Goal: Transaction & Acquisition: Purchase product/service

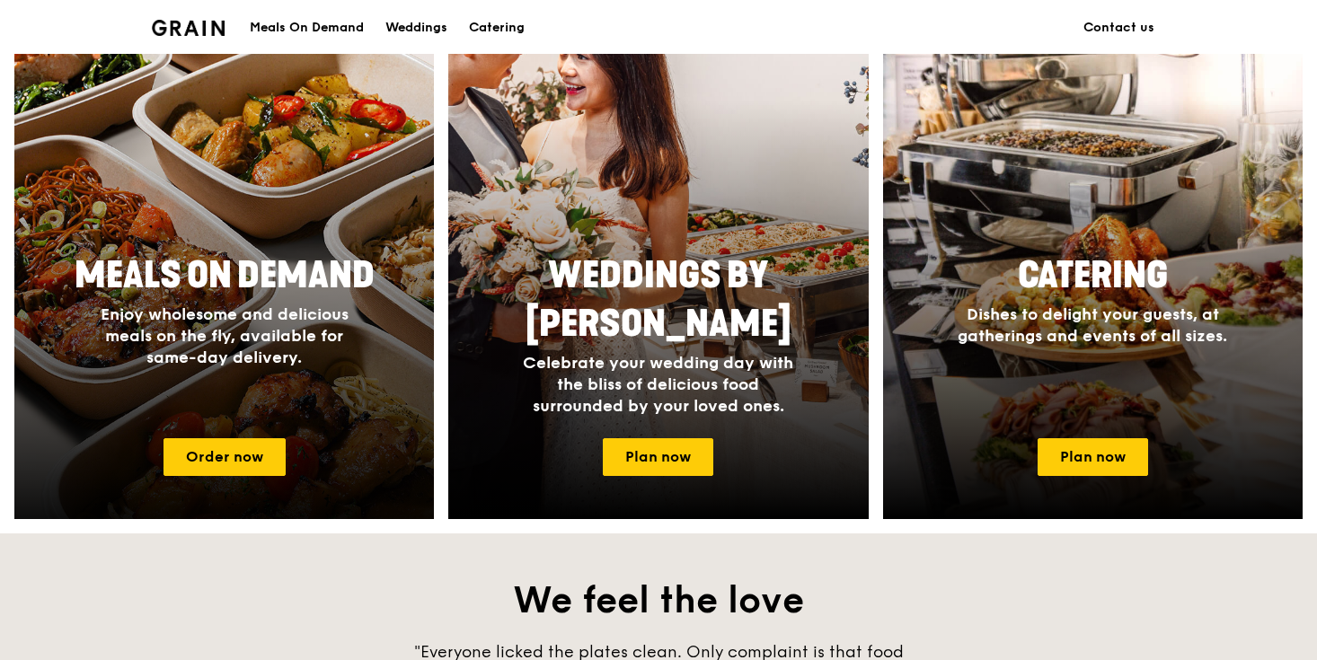
scroll to position [761, 0]
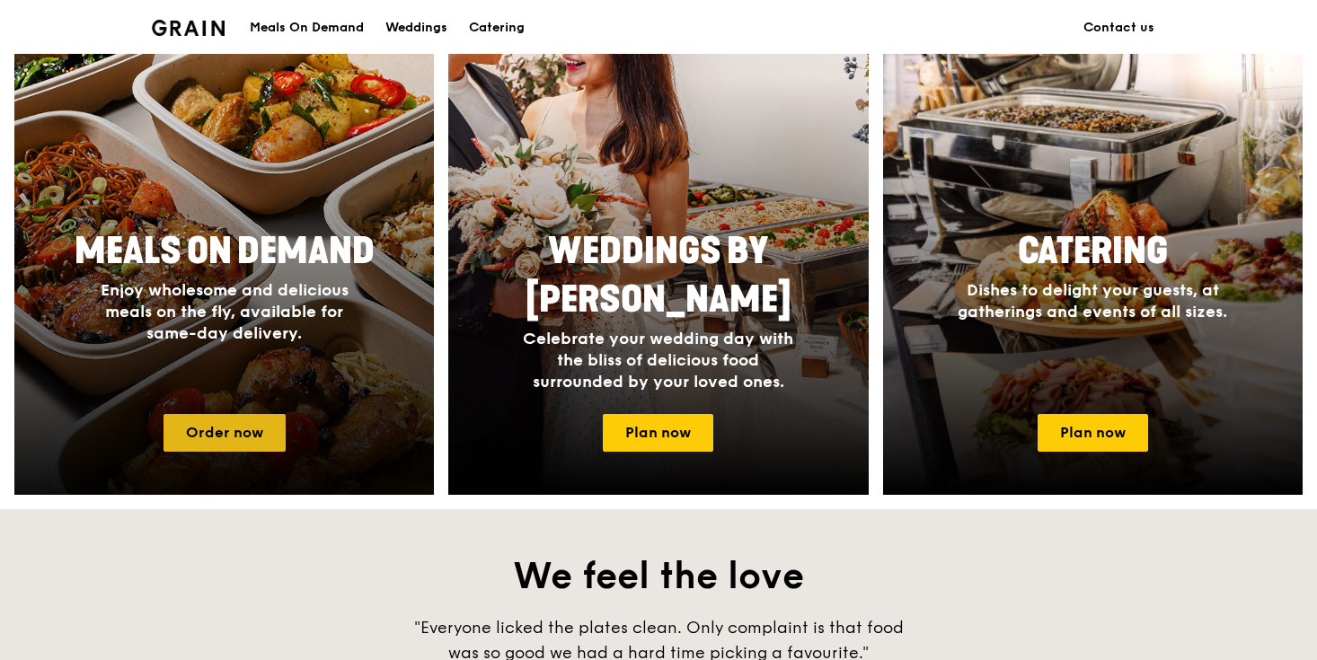
click at [275, 440] on link "Order now" at bounding box center [224, 433] width 122 height 38
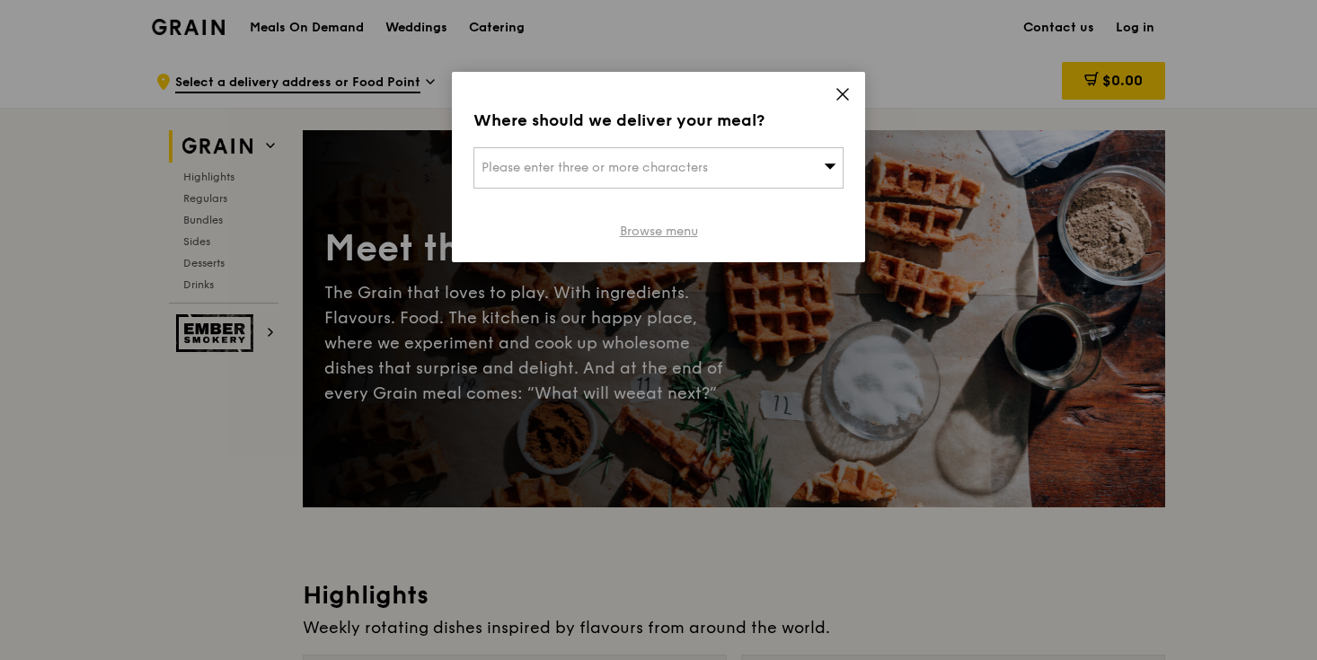
click at [652, 231] on link "Browse menu" at bounding box center [659, 232] width 78 height 18
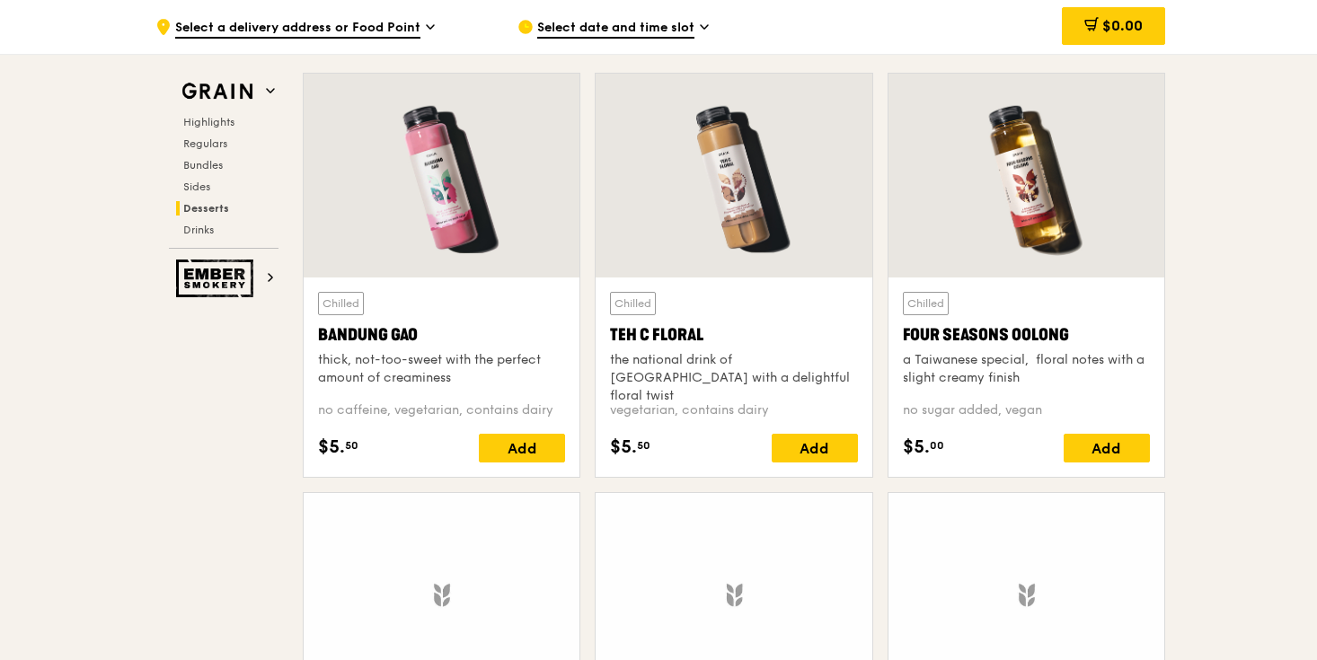
scroll to position [6289, 0]
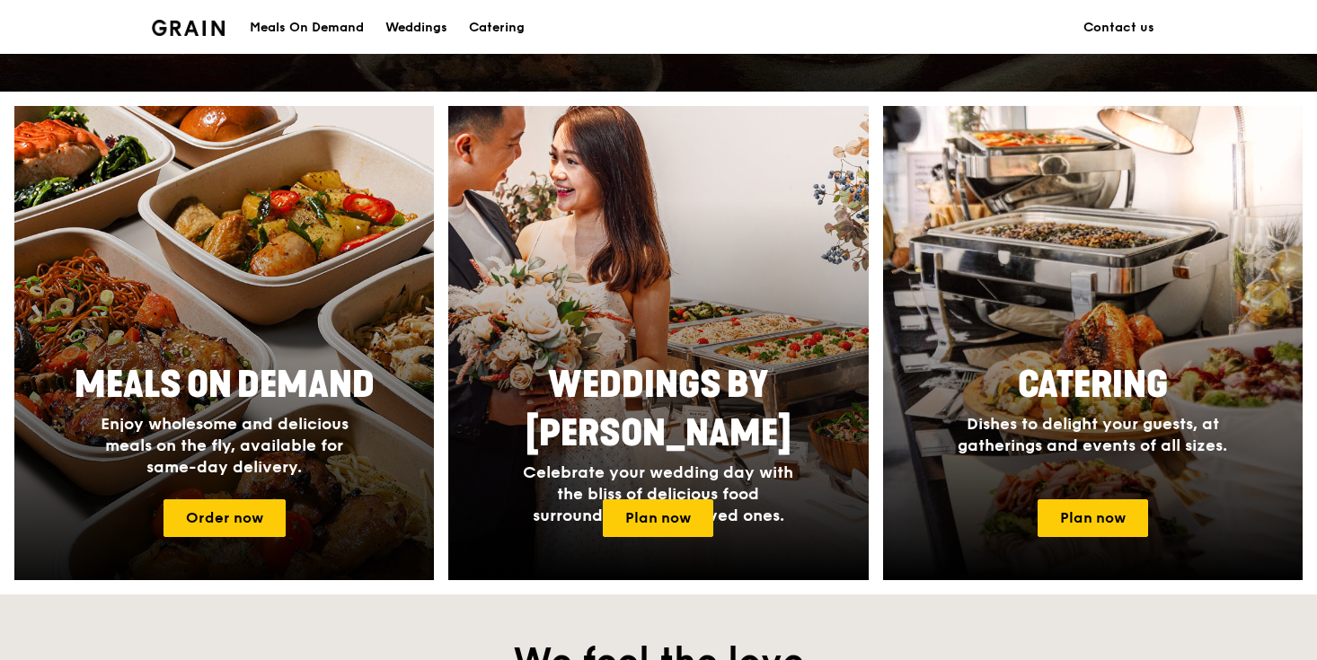
scroll to position [607, 0]
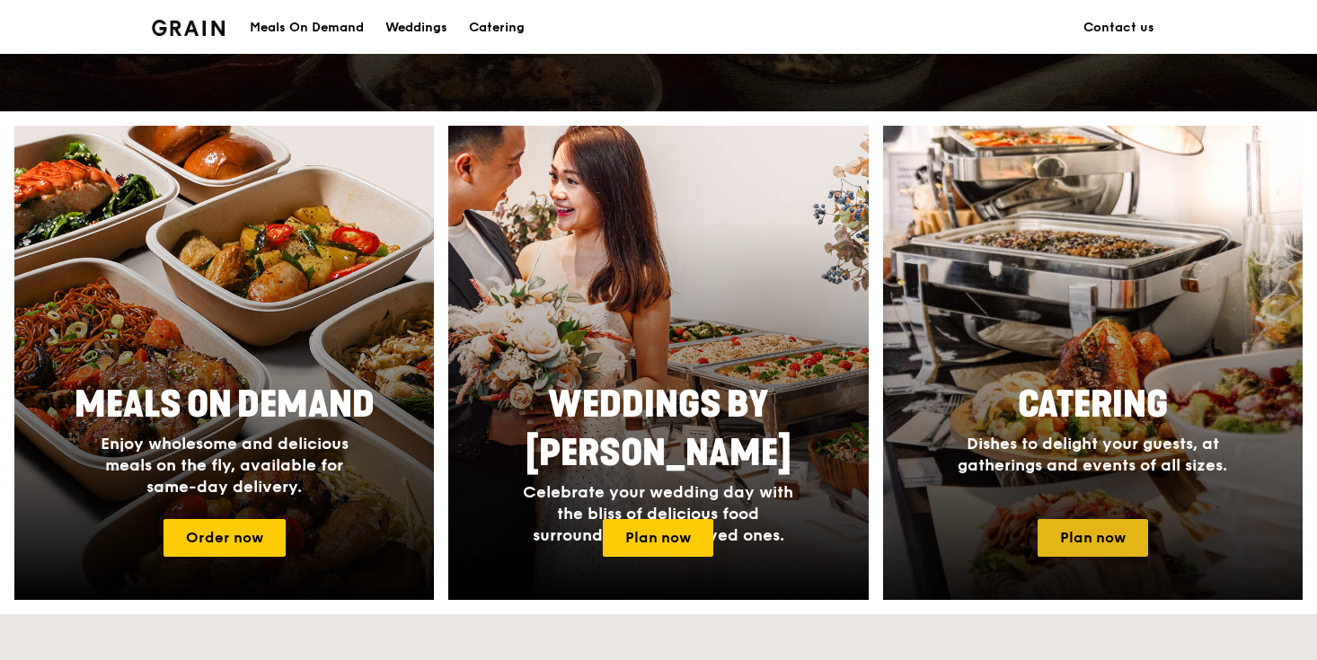
click at [1092, 539] on link "Plan now" at bounding box center [1093, 538] width 110 height 38
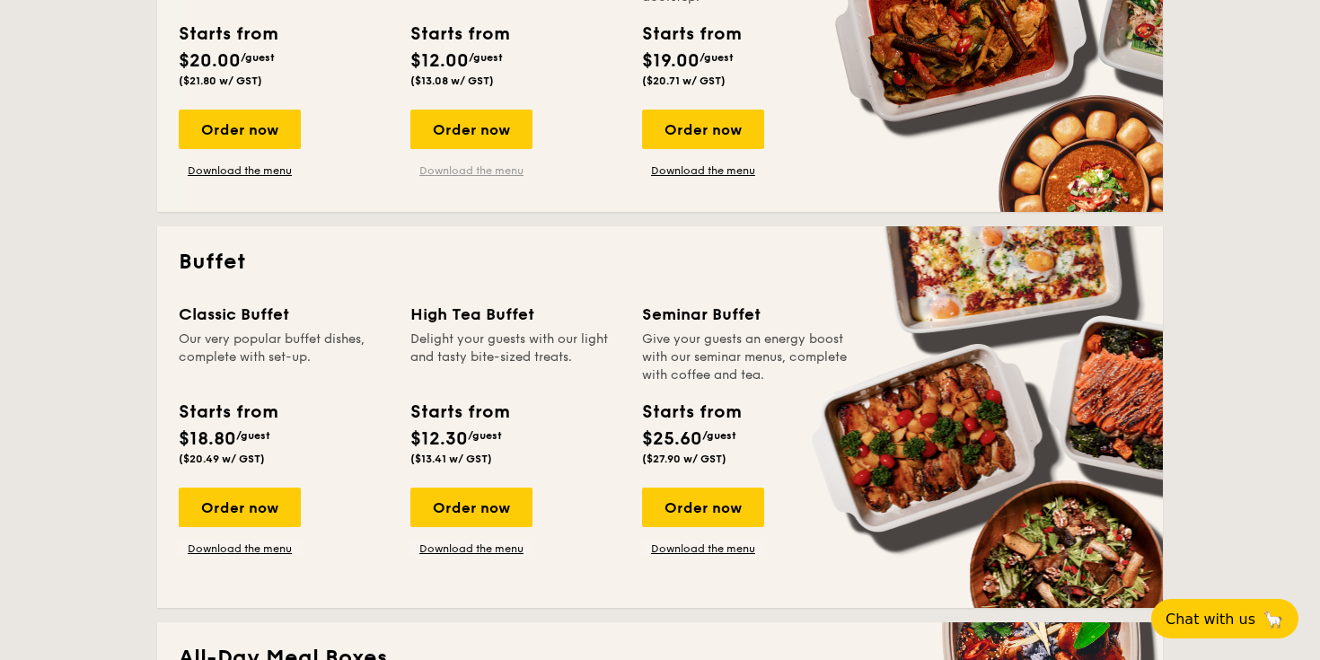
scroll to position [670, 0]
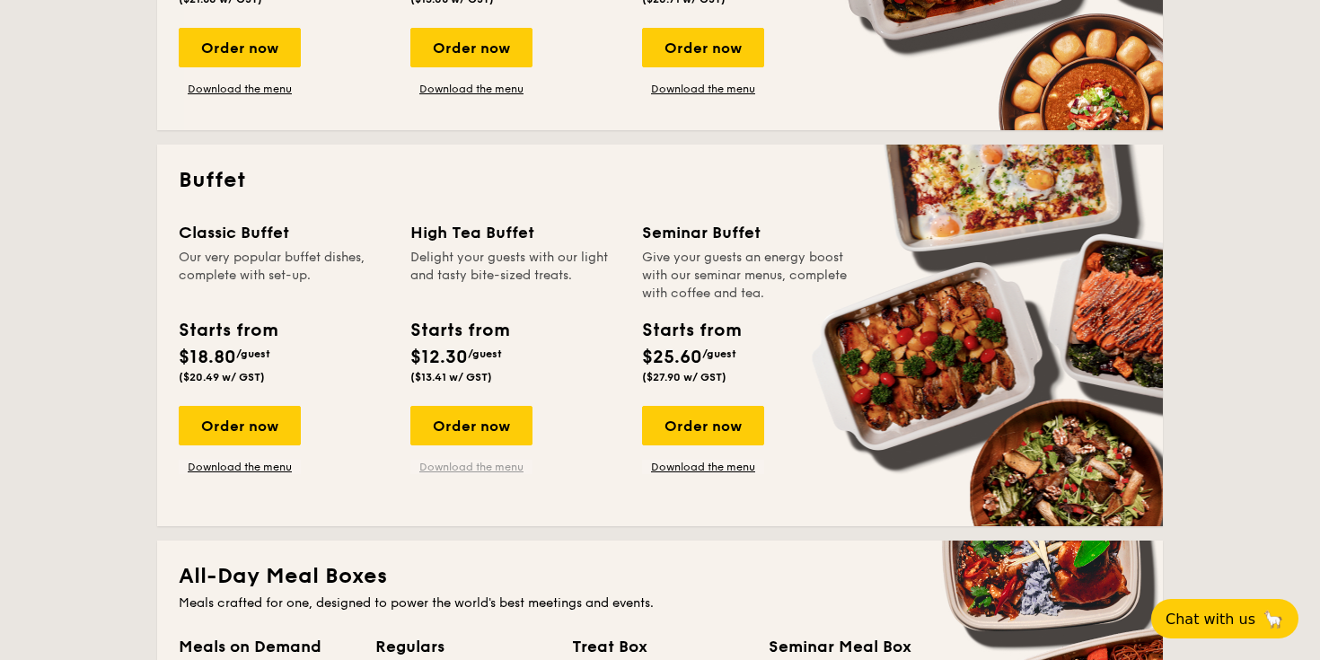
click at [508, 471] on link "Download the menu" at bounding box center [472, 467] width 122 height 14
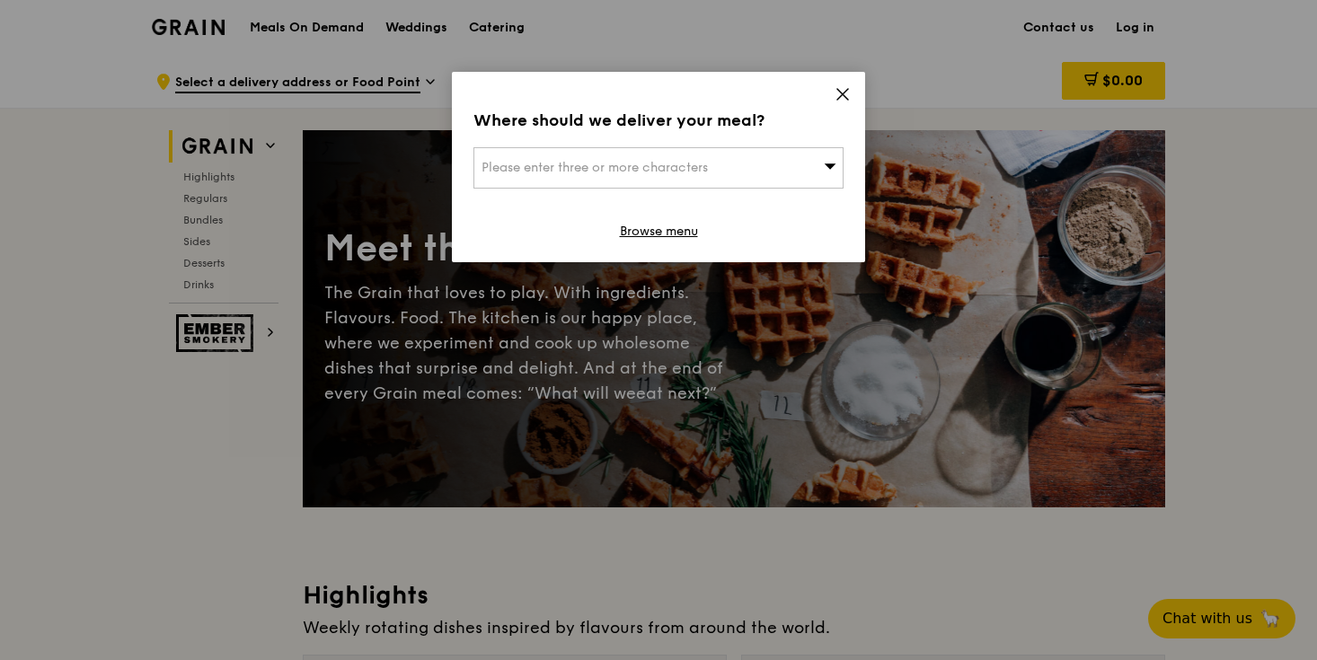
click at [841, 89] on icon at bounding box center [843, 94] width 16 height 16
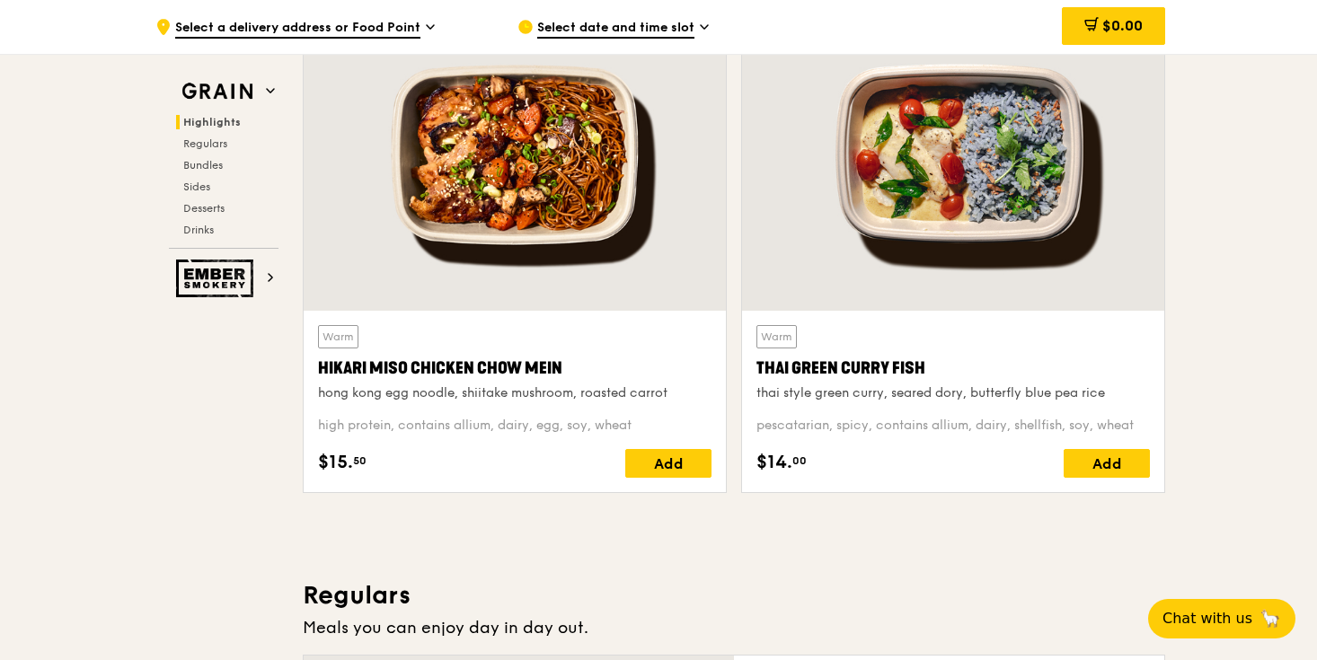
scroll to position [607, 0]
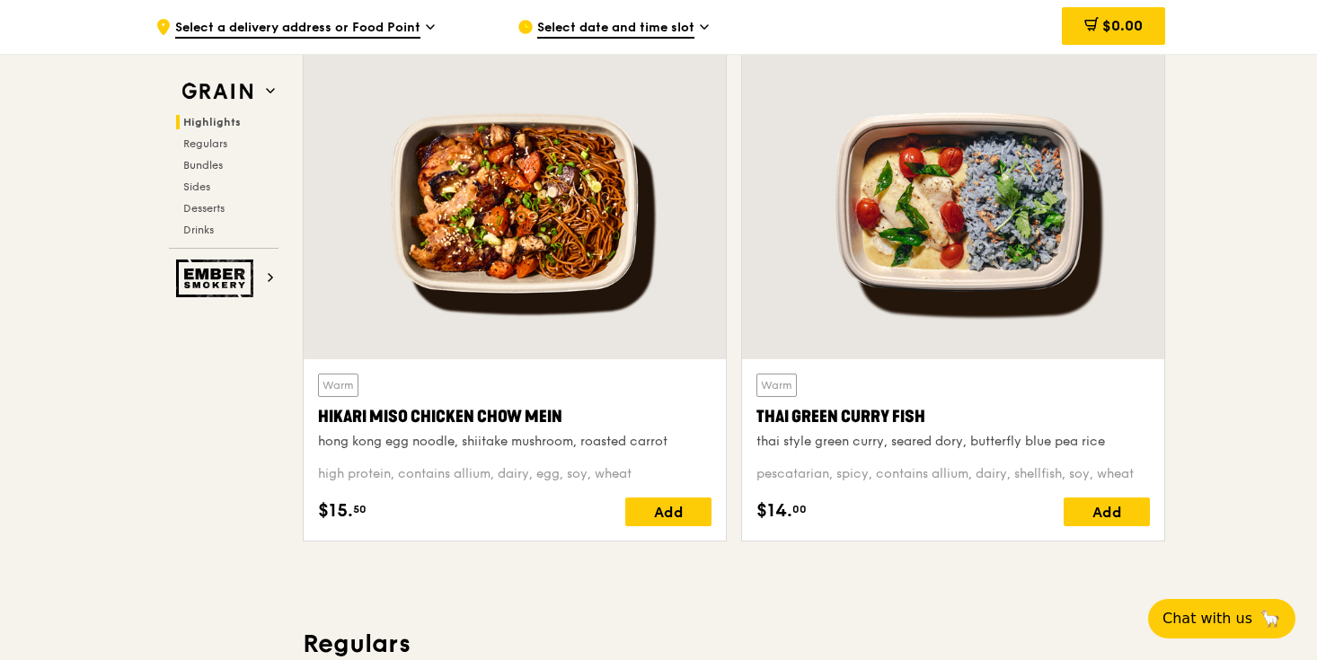
click at [403, 26] on span "Select a delivery address or Food Point" at bounding box center [297, 29] width 245 height 20
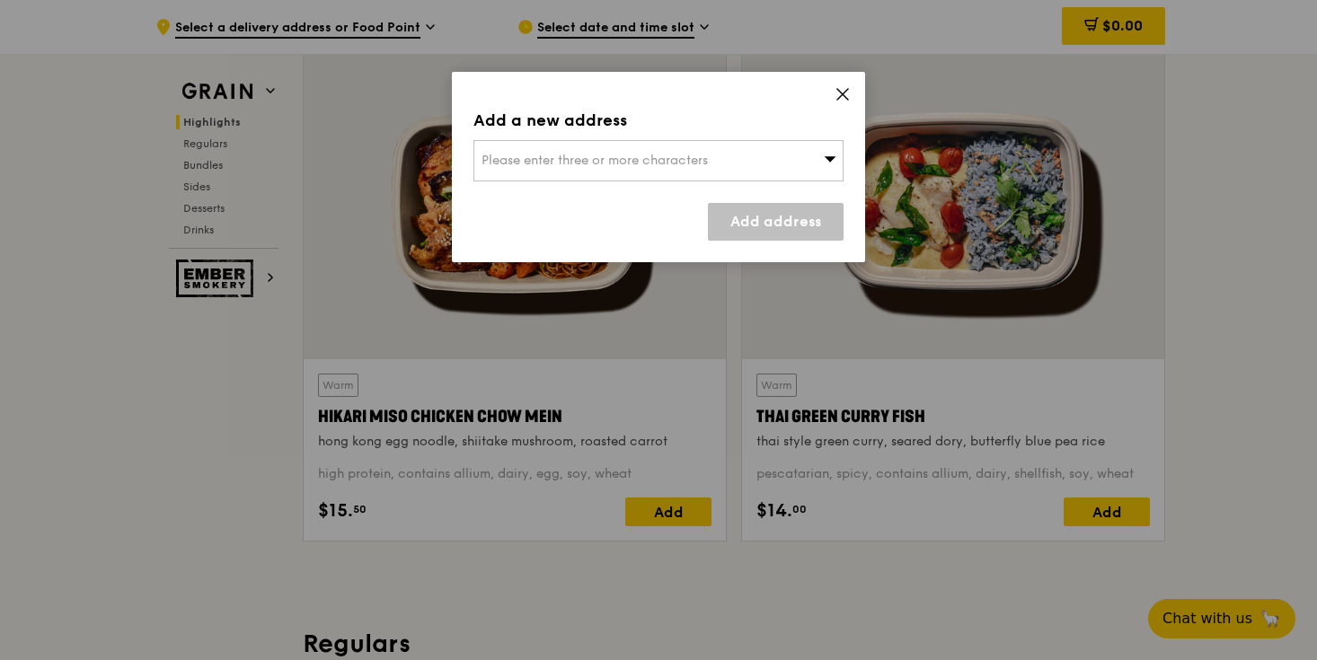
click at [544, 154] on span "Please enter three or more characters" at bounding box center [594, 160] width 226 height 15
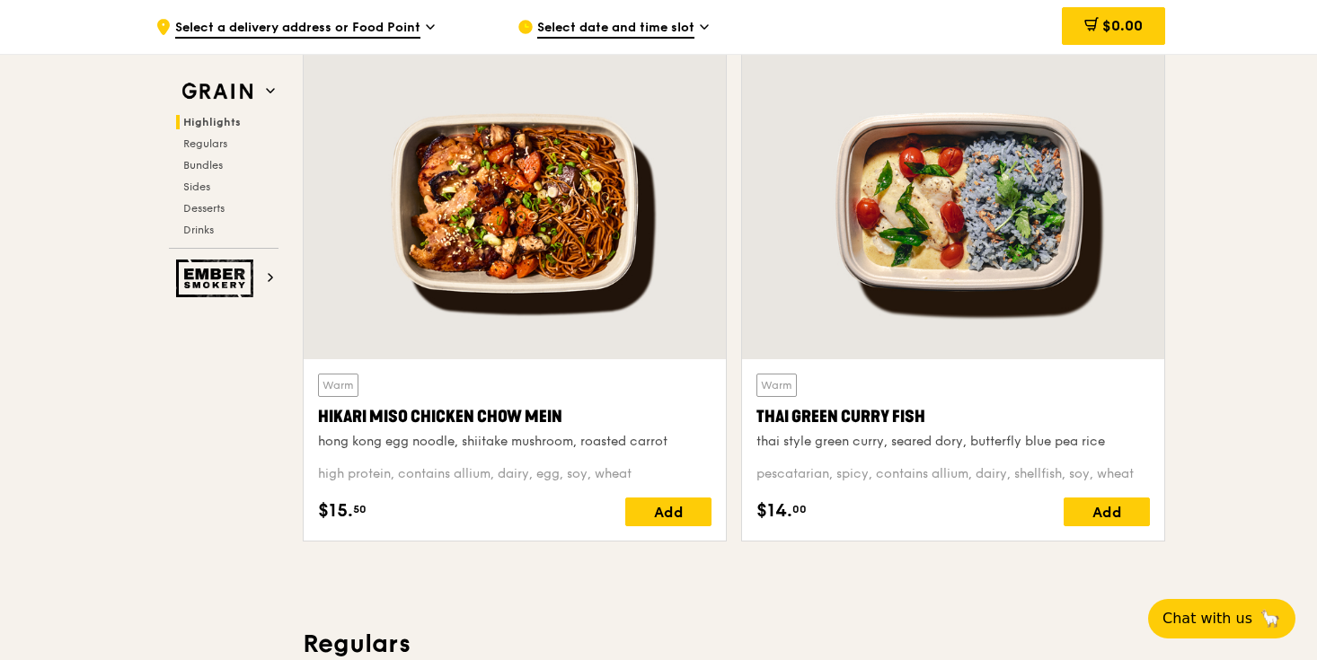
click at [600, 36] on span "Select date and time slot" at bounding box center [615, 29] width 157 height 20
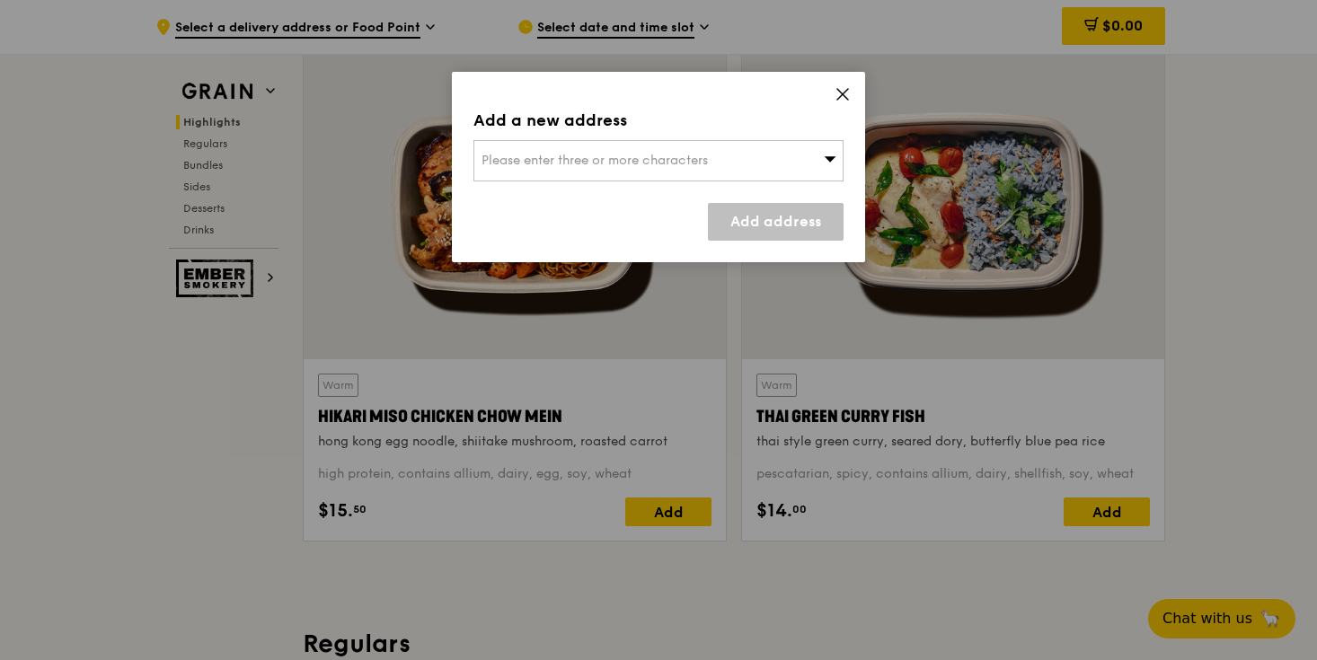
click at [602, 156] on span "Please enter three or more characters" at bounding box center [594, 160] width 226 height 15
click at [601, 203] on li "Please enter 3 or more characters" at bounding box center [658, 197] width 368 height 32
click at [600, 140] on div "Please enter 3 or more characters" at bounding box center [658, 188] width 370 height 97
click at [601, 152] on input "search" at bounding box center [658, 161] width 368 height 40
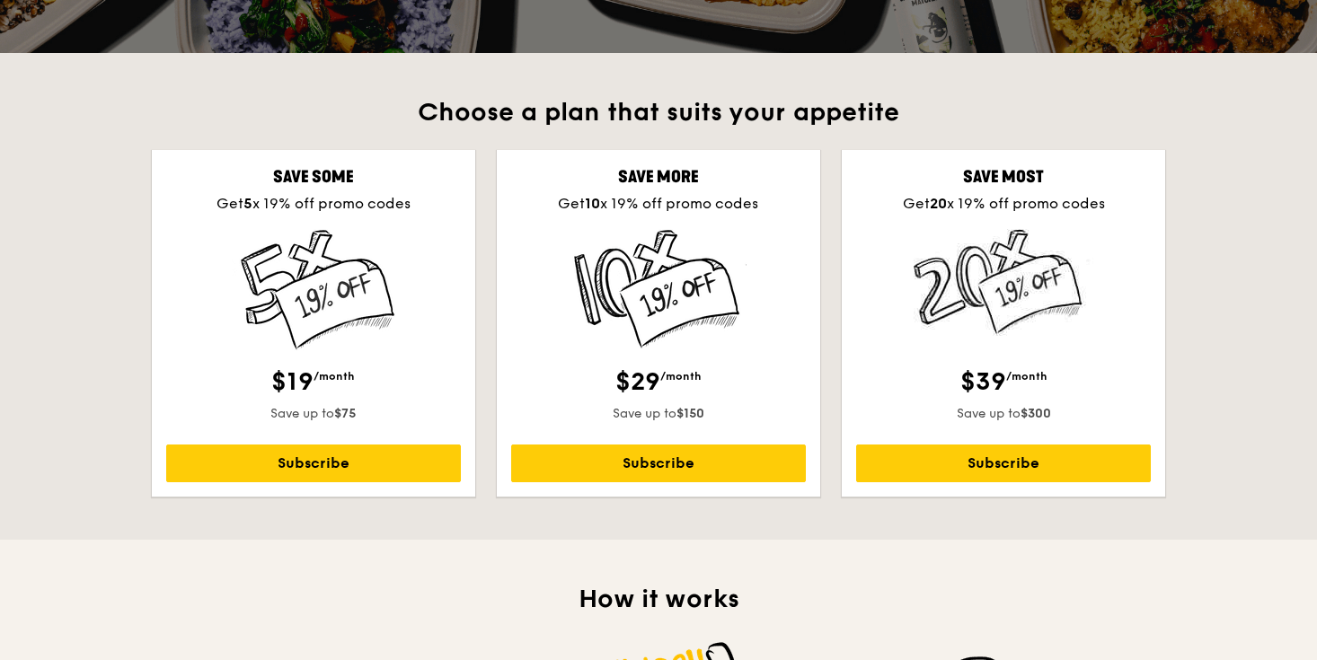
scroll to position [394, 0]
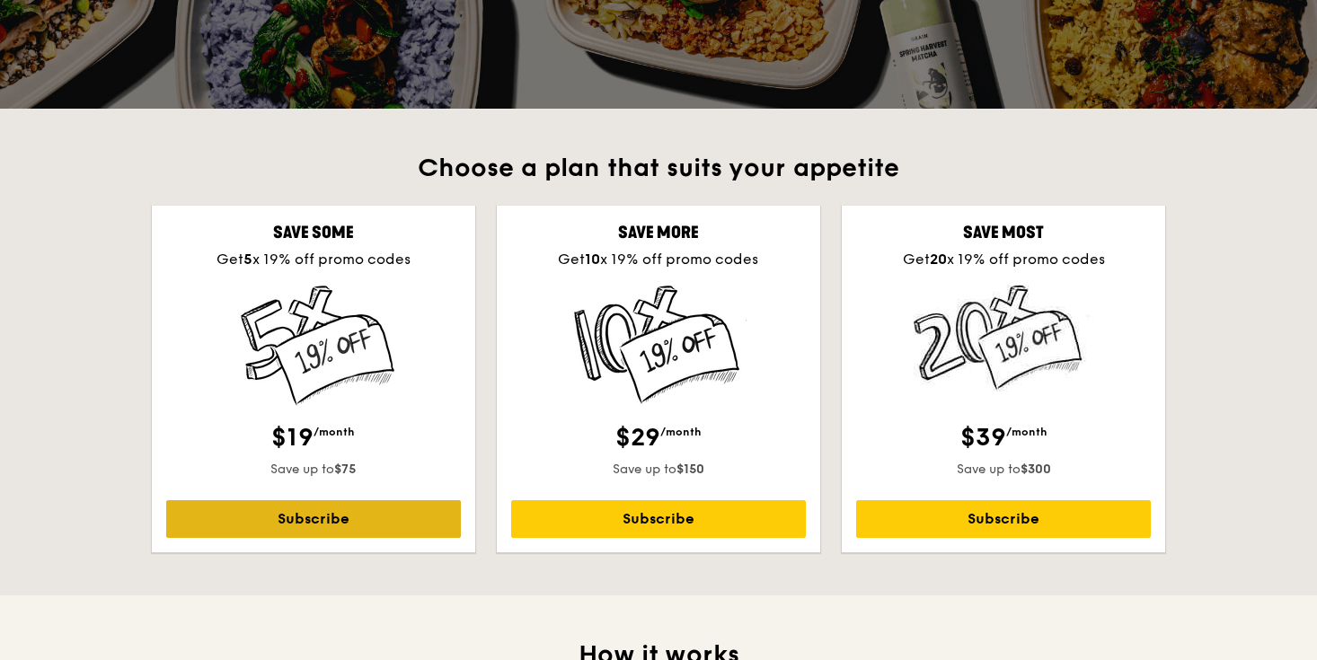
click at [359, 512] on link "Subscribe" at bounding box center [313, 519] width 295 height 38
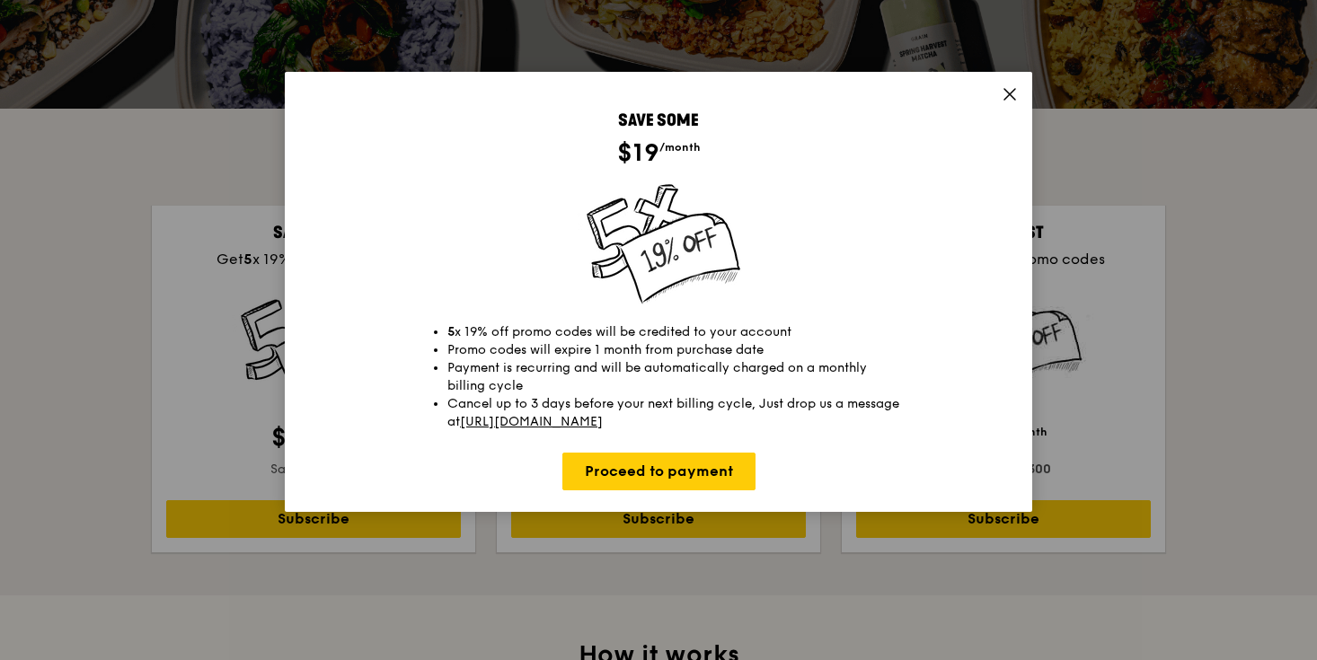
click at [1003, 91] on icon at bounding box center [1010, 94] width 16 height 16
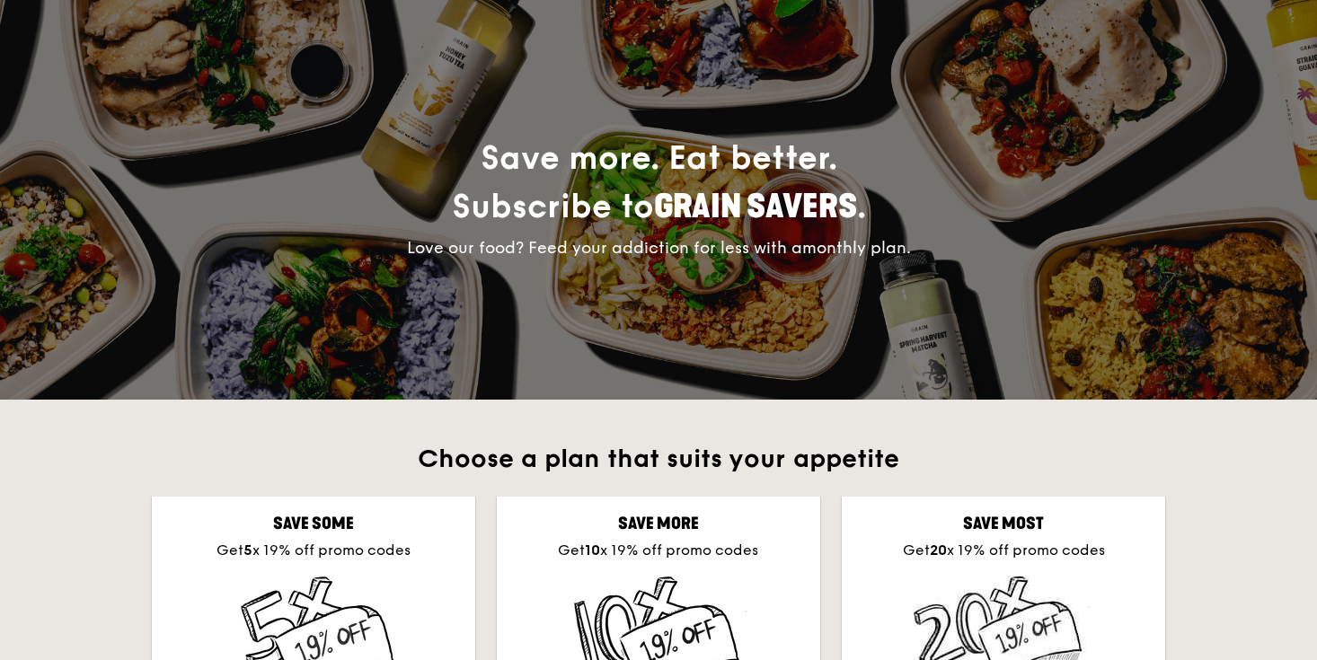
scroll to position [0, 0]
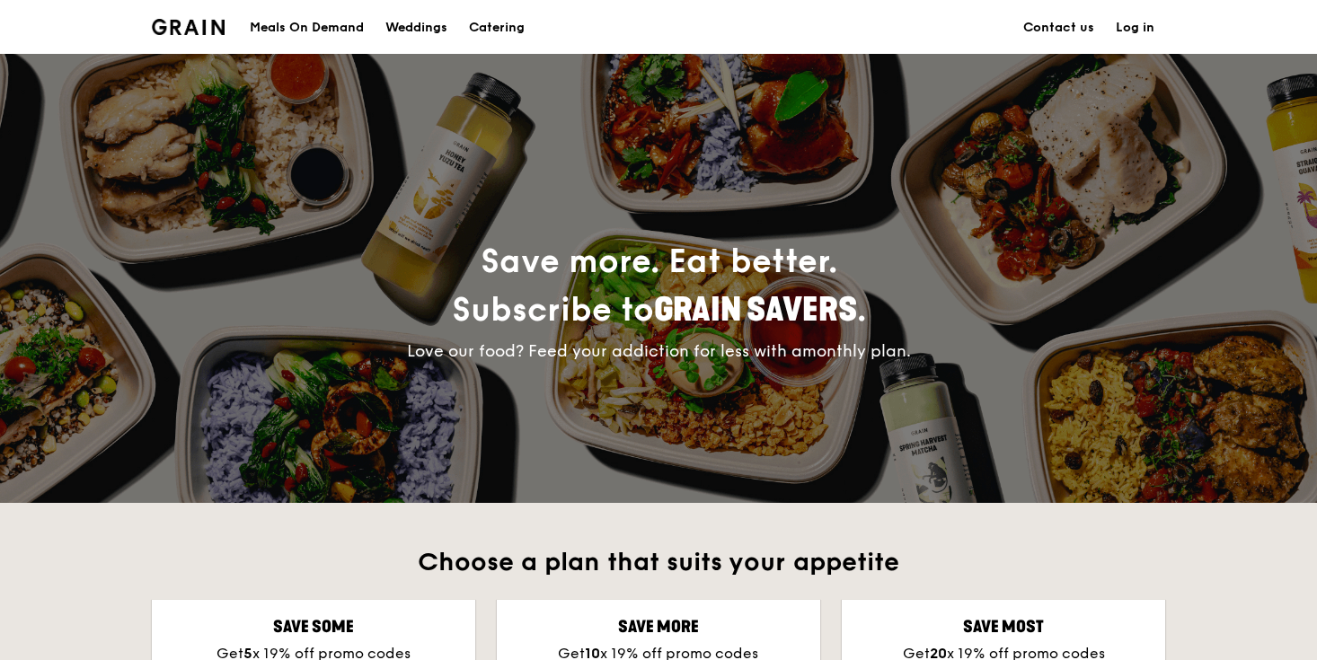
click at [338, 20] on div "Meals On Demand" at bounding box center [307, 28] width 114 height 54
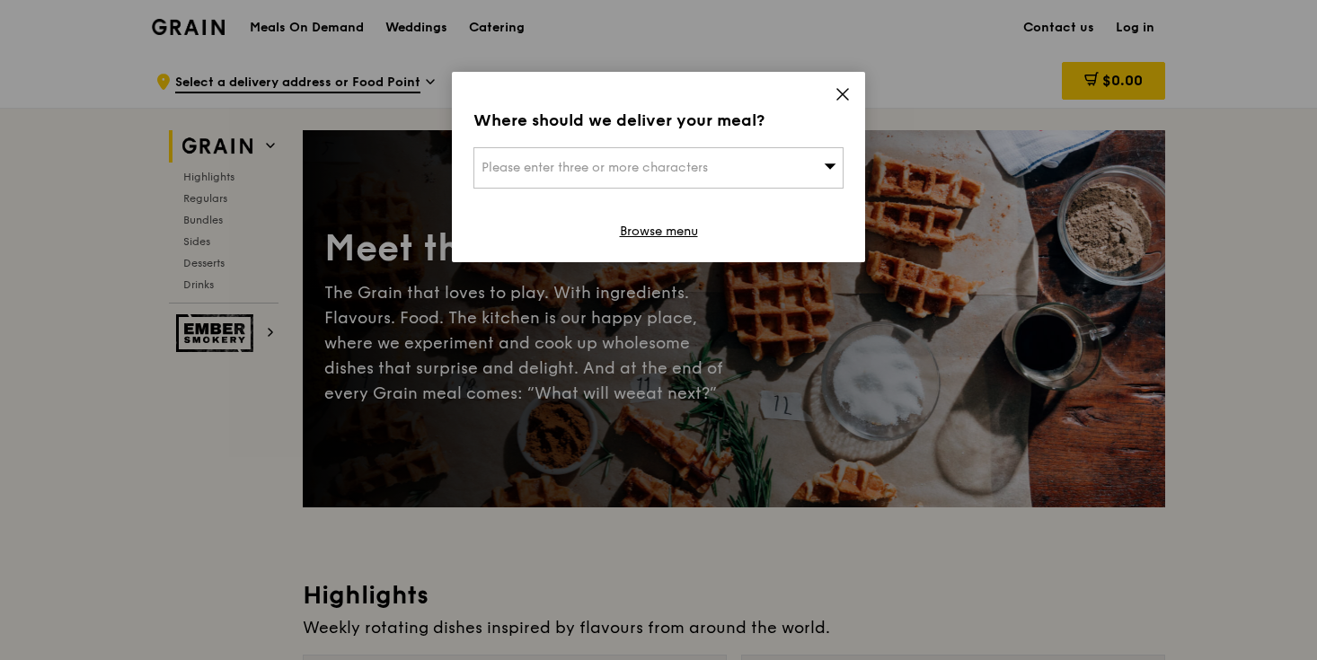
click at [545, 153] on div "Please enter three or more characters" at bounding box center [658, 167] width 370 height 41
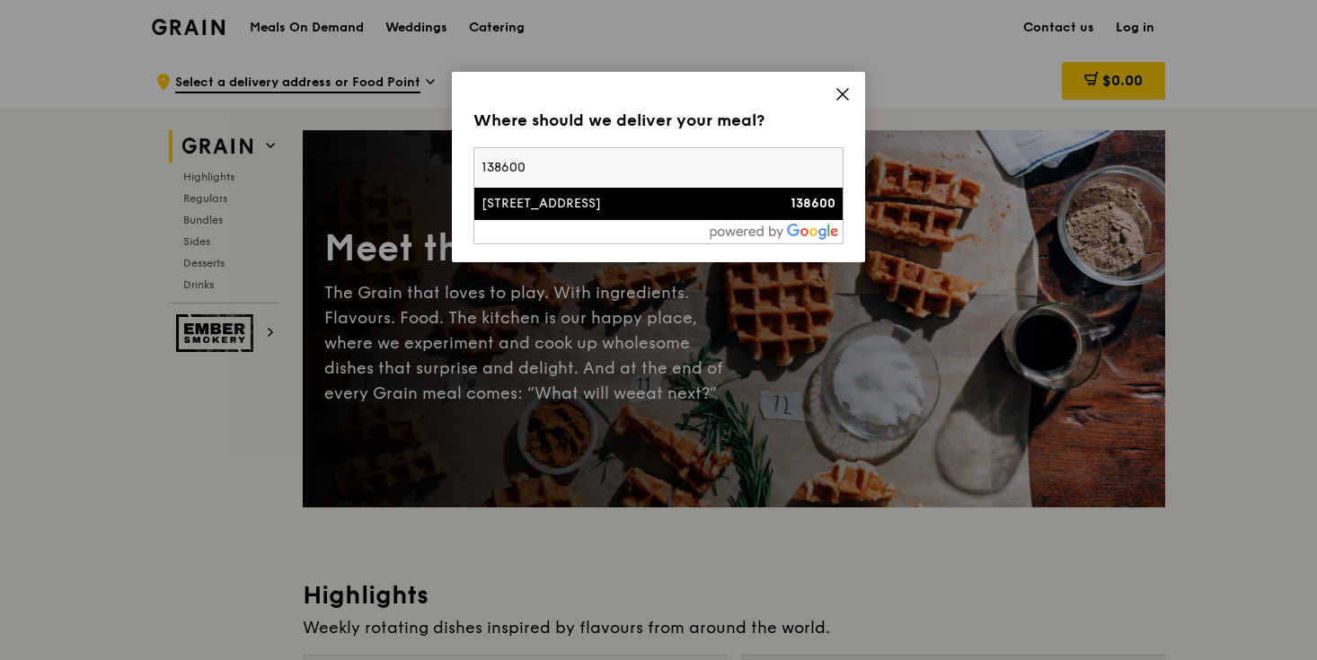
type input "138600"
click at [565, 209] on div "36 College Avenue East" at bounding box center [614, 204] width 266 height 18
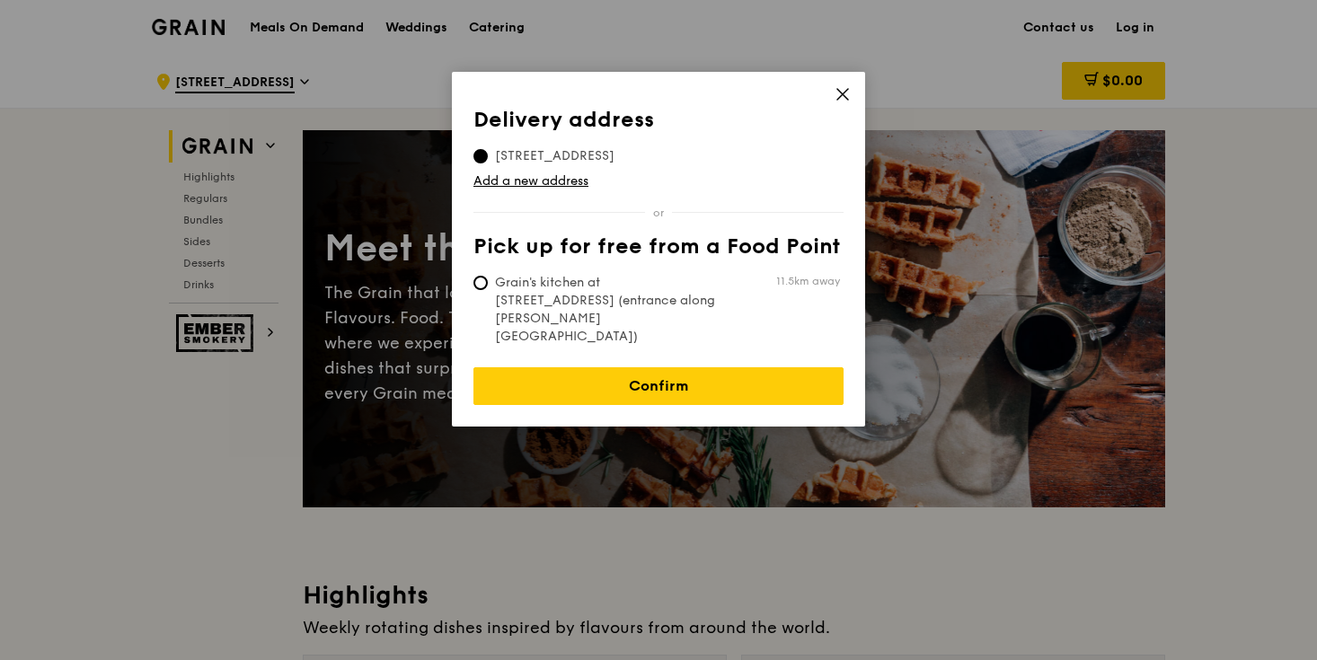
click at [590, 284] on span "Grain's kitchen at 5 Burn Road #05-01 (entrance along Harrison Road)" at bounding box center [607, 310] width 268 height 72
click at [488, 284] on input "Grain's kitchen at 5 Burn Road #05-01 (entrance along Harrison Road) 11.5km away" at bounding box center [480, 283] width 14 height 14
radio input "true"
click at [595, 156] on span "36 College Avenue East, 138600" at bounding box center [554, 156] width 163 height 18
click at [488, 156] on input "36 College Avenue East, 138600" at bounding box center [480, 156] width 14 height 14
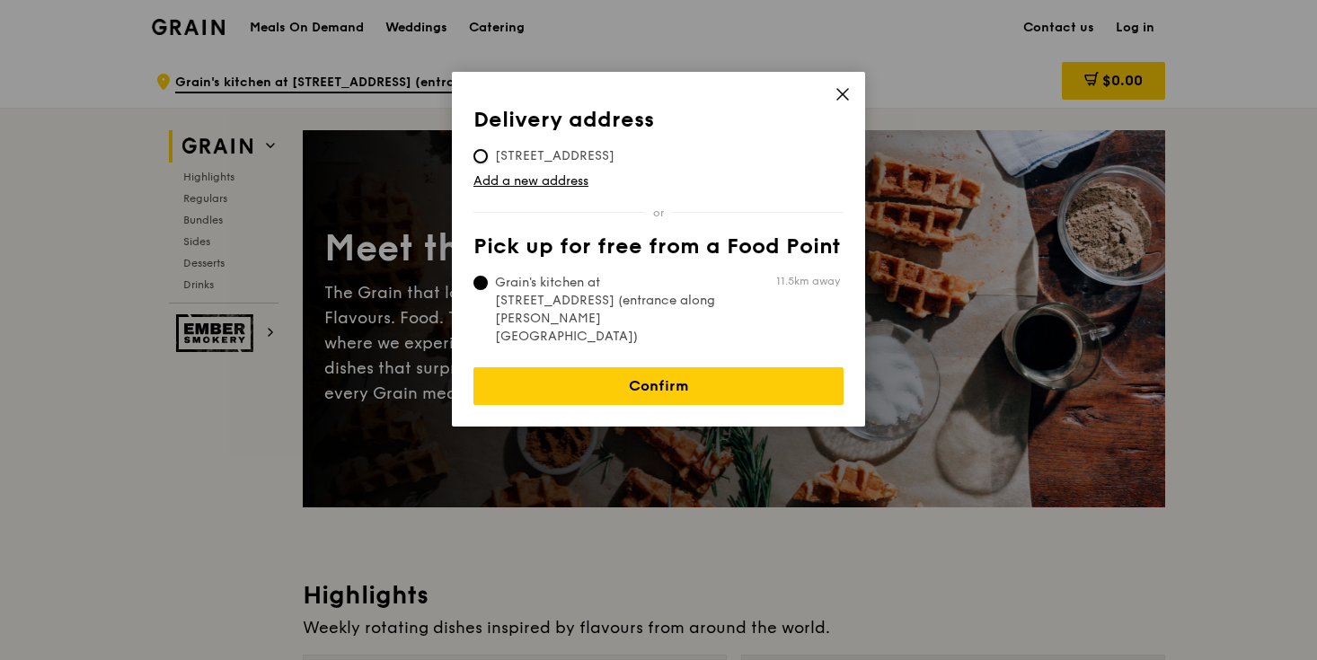
radio input "true"
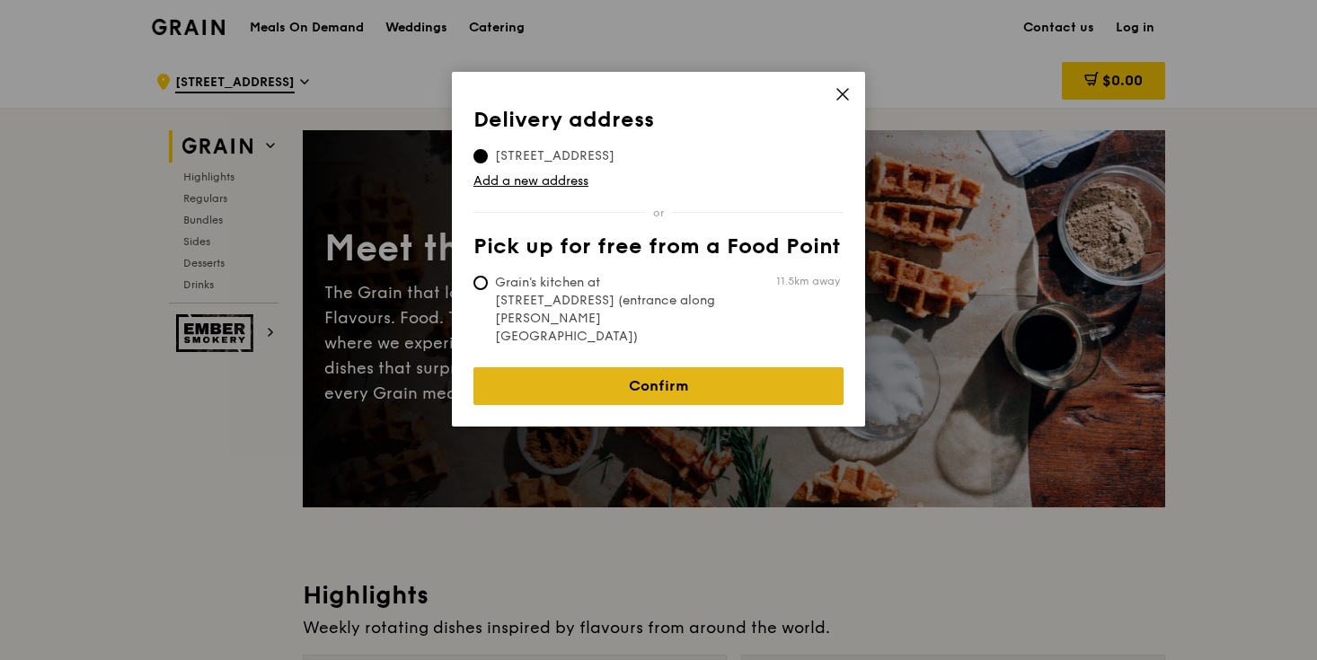
click at [613, 367] on link "Confirm" at bounding box center [658, 386] width 370 height 38
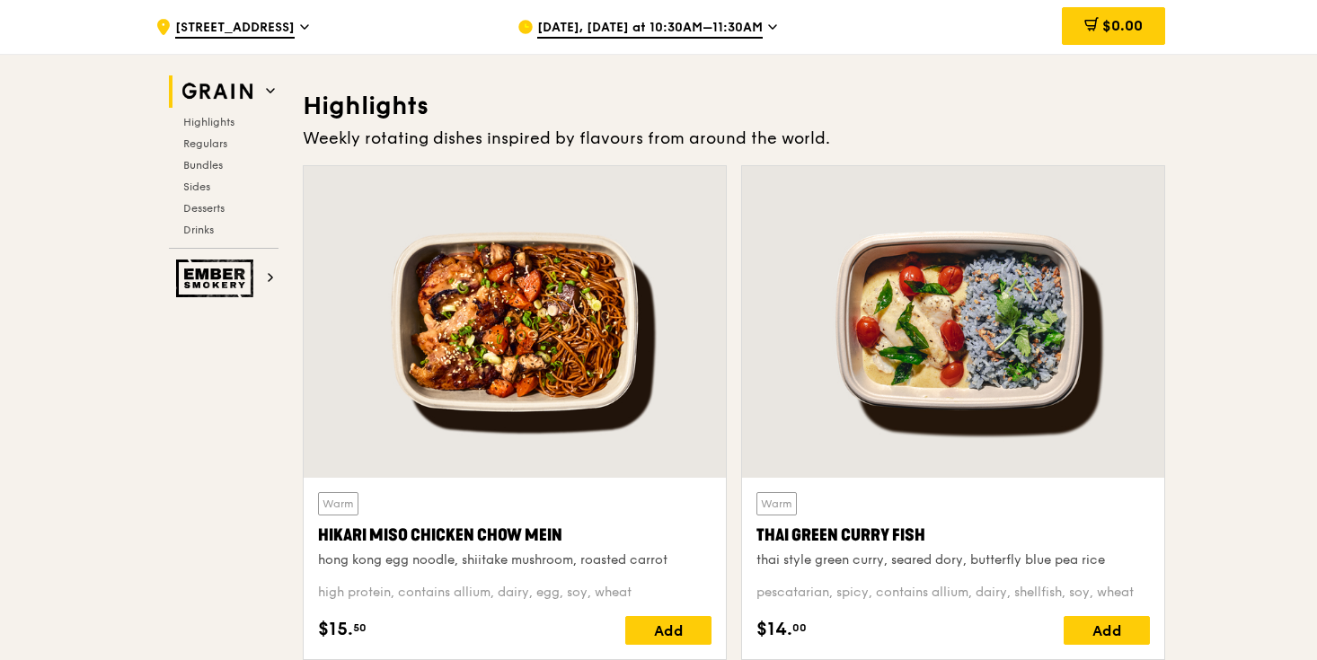
scroll to position [679, 0]
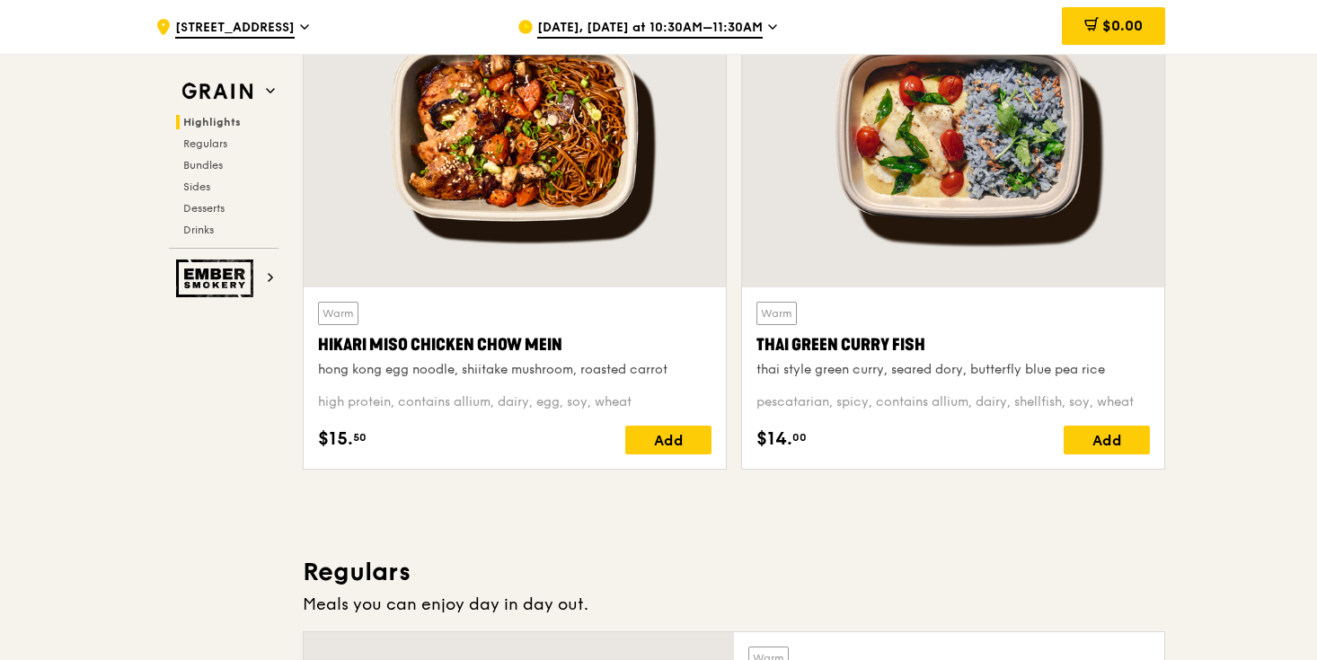
click at [731, 31] on span "Aug 22, Today at 10:30AM–11:30AM" at bounding box center [649, 29] width 225 height 20
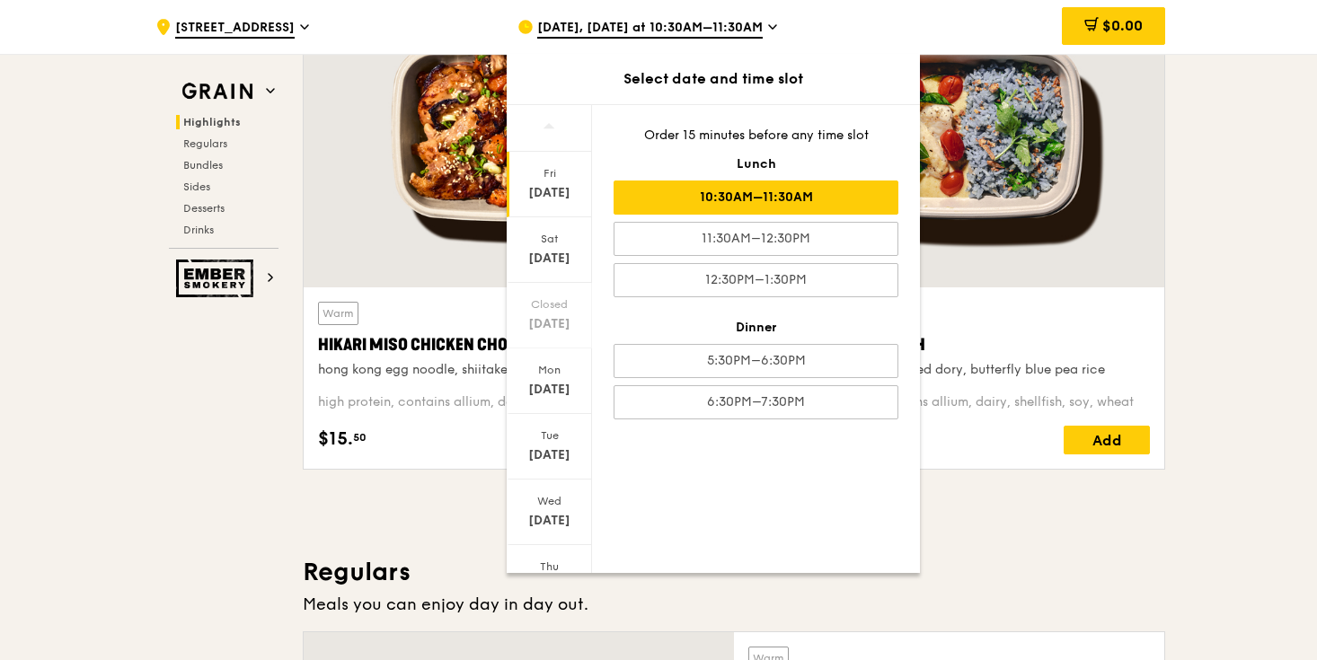
click at [730, 197] on div "10:30AM–11:30AM" at bounding box center [756, 198] width 285 height 34
click at [1020, 481] on div "Warm Thai Green Curry Fish thai style green curry, seared dory, butterfly blue …" at bounding box center [953, 229] width 438 height 509
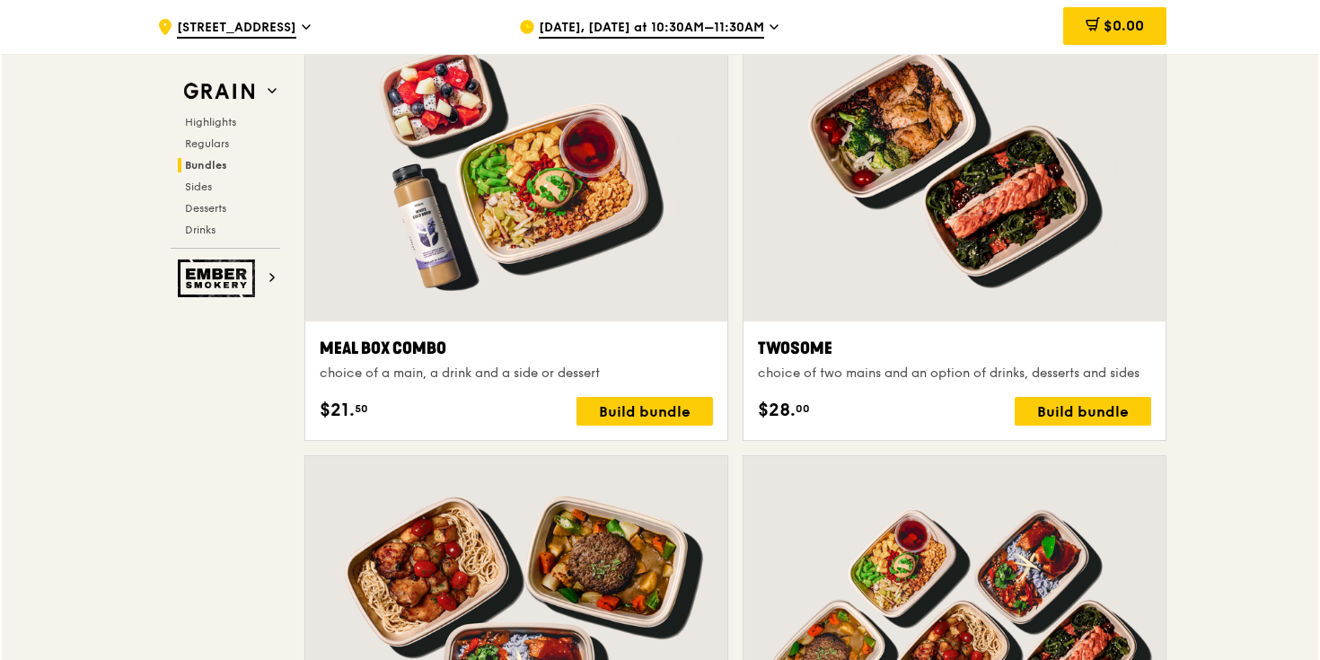
scroll to position [2763, 0]
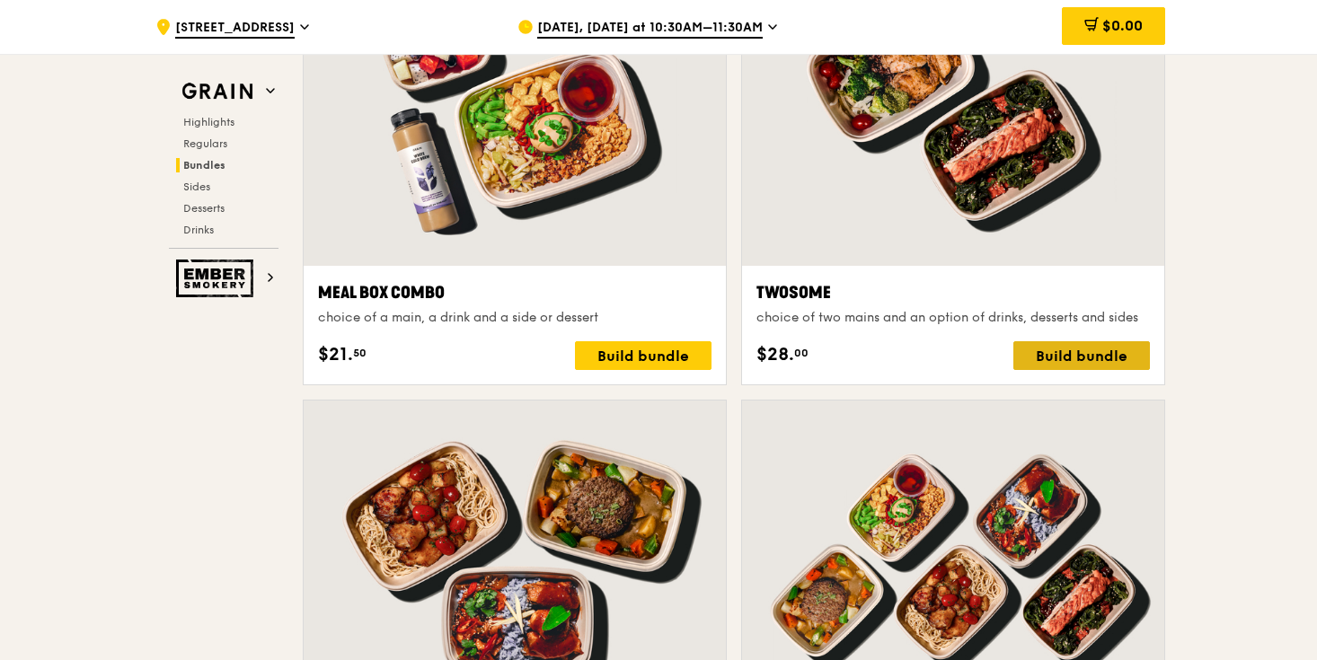
click at [1051, 362] on div "Build bundle" at bounding box center [1081, 355] width 137 height 29
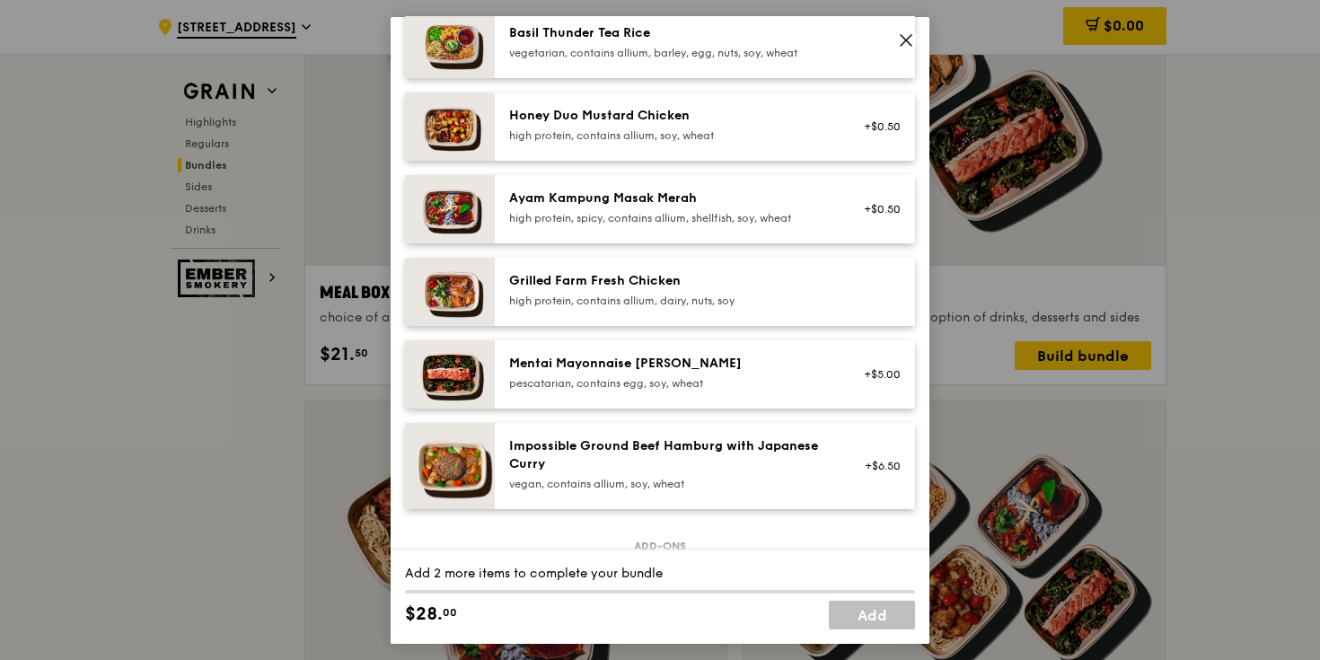
scroll to position [457, 0]
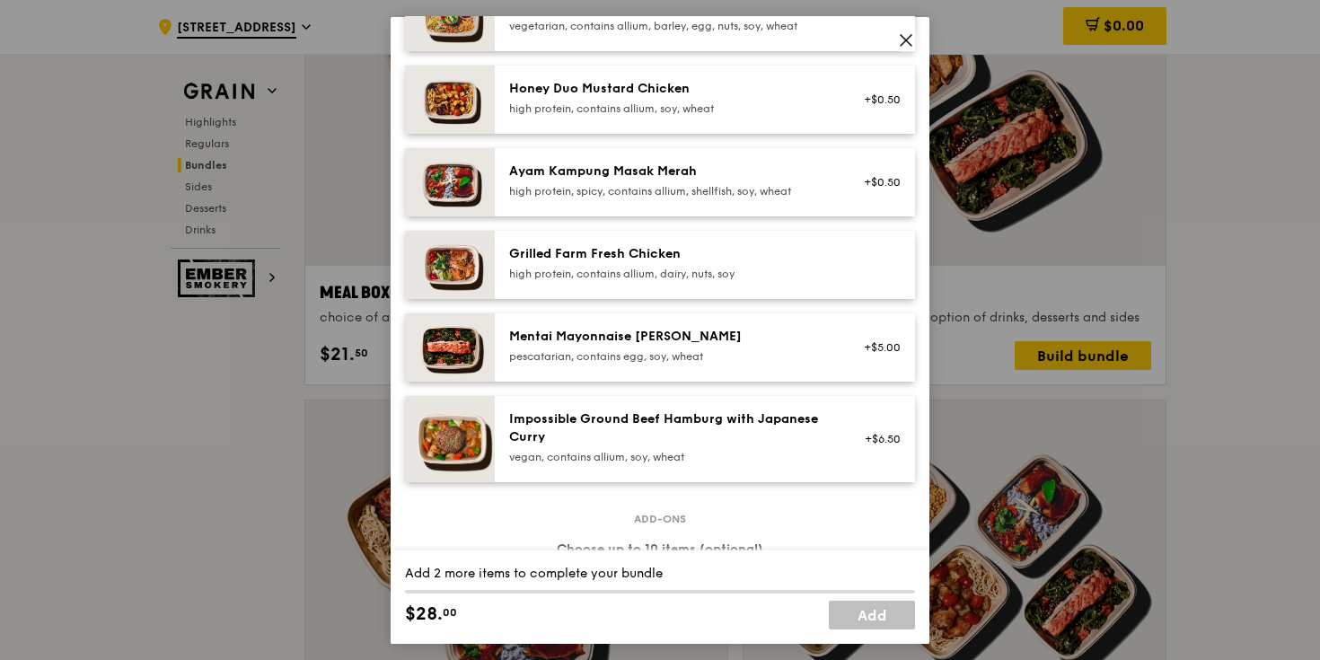
click at [648, 363] on div "pescatarian, contains egg, soy, wheat" at bounding box center [670, 356] width 322 height 14
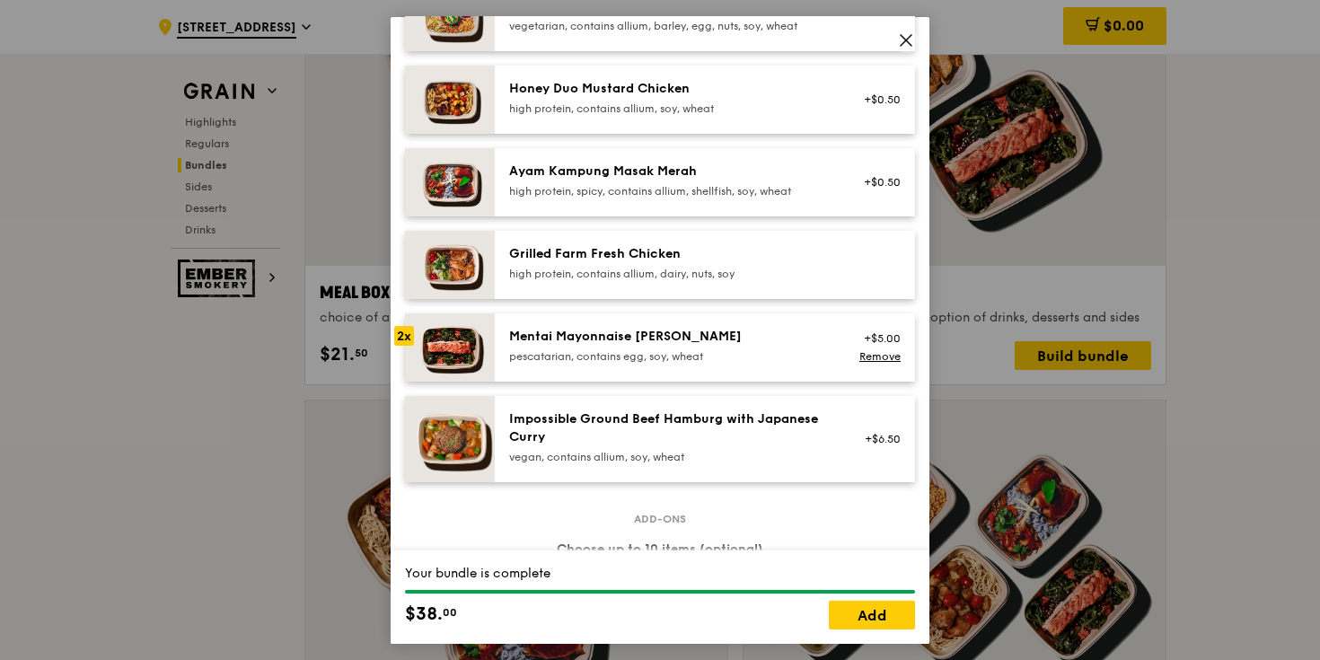
click at [720, 336] on div "Mentai Mayonnaise Aburi Salmon pescatarian, contains egg, soy, wheat +$5.00 Rem…" at bounding box center [705, 347] width 420 height 68
click at [861, 362] on link "Remove" at bounding box center [880, 355] width 41 height 13
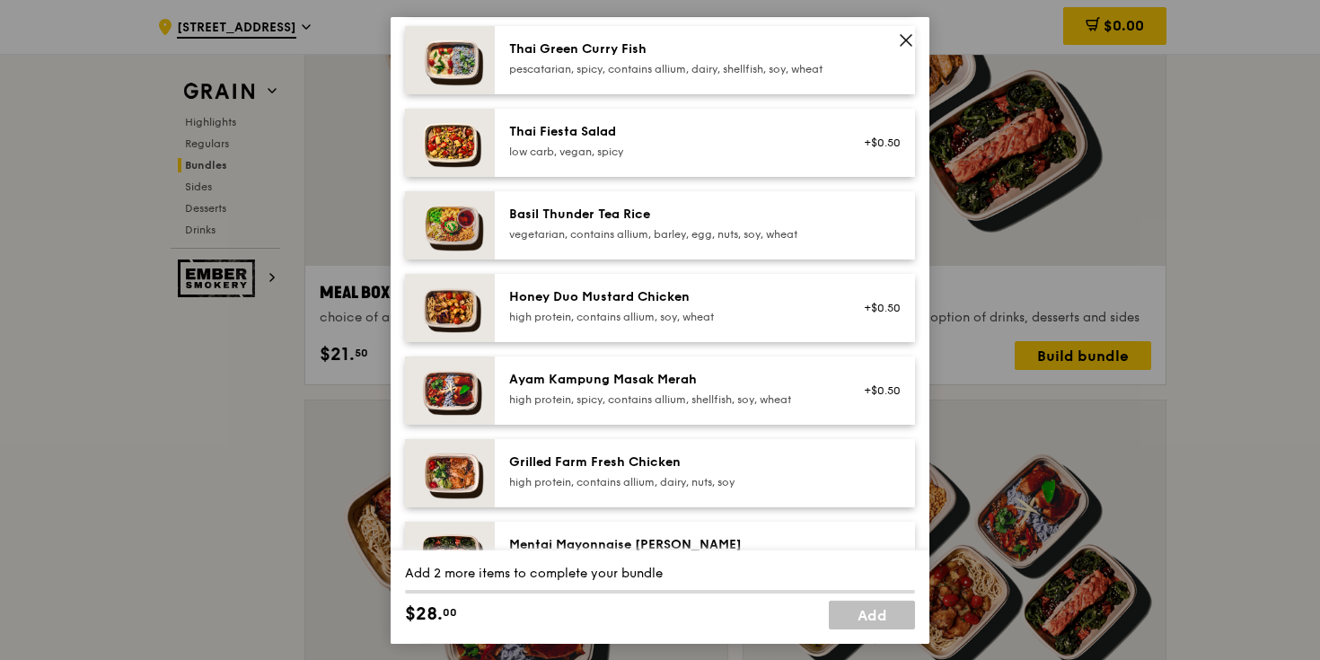
scroll to position [0, 0]
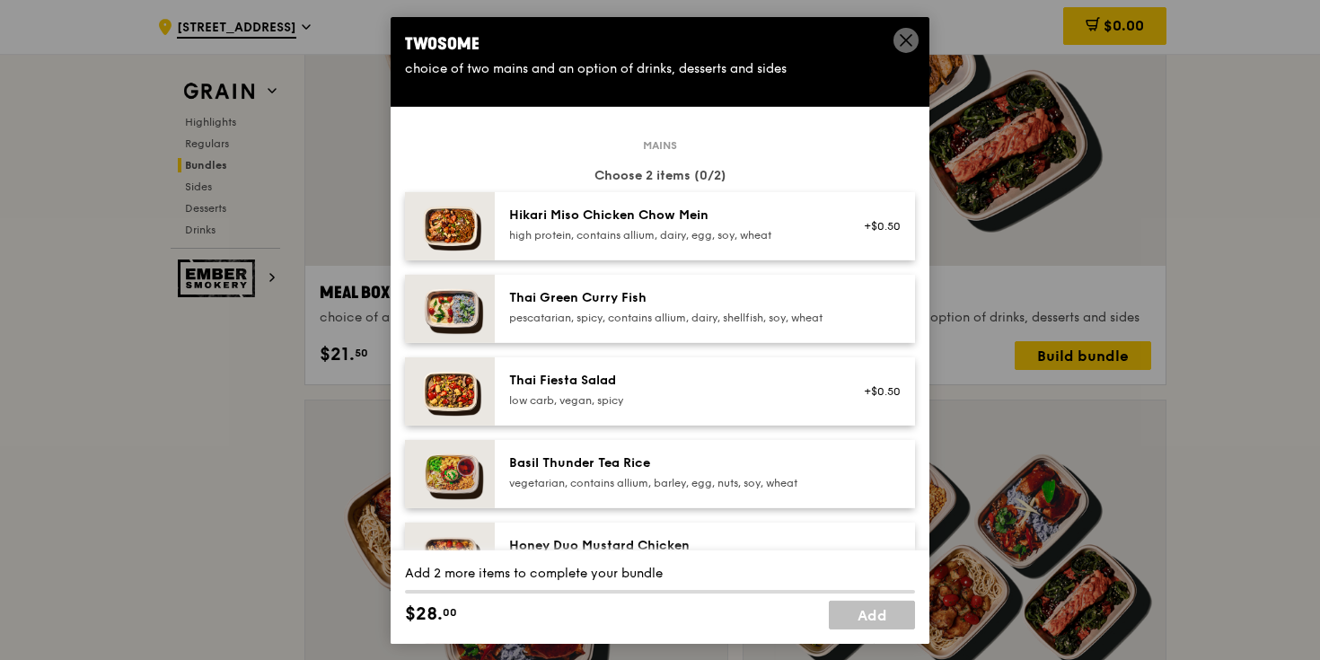
click at [744, 314] on div "pescatarian, spicy, contains allium, dairy, shellfish, soy, wheat" at bounding box center [670, 317] width 322 height 14
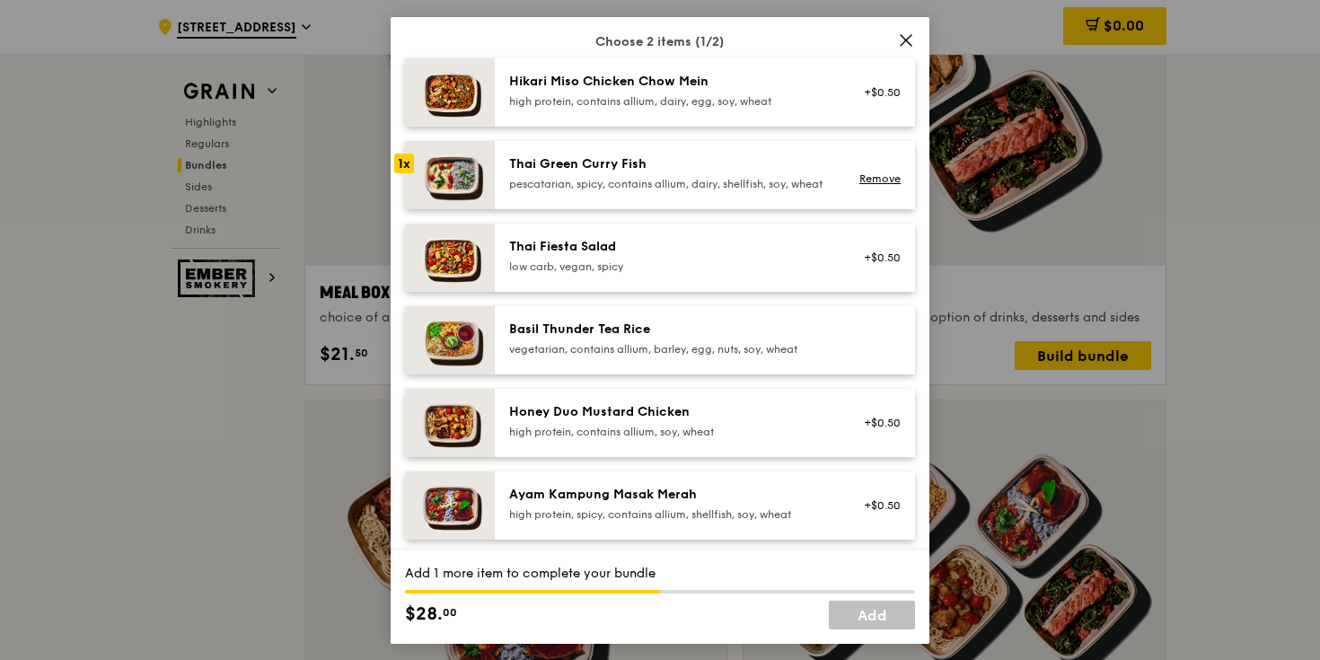
scroll to position [161, 0]
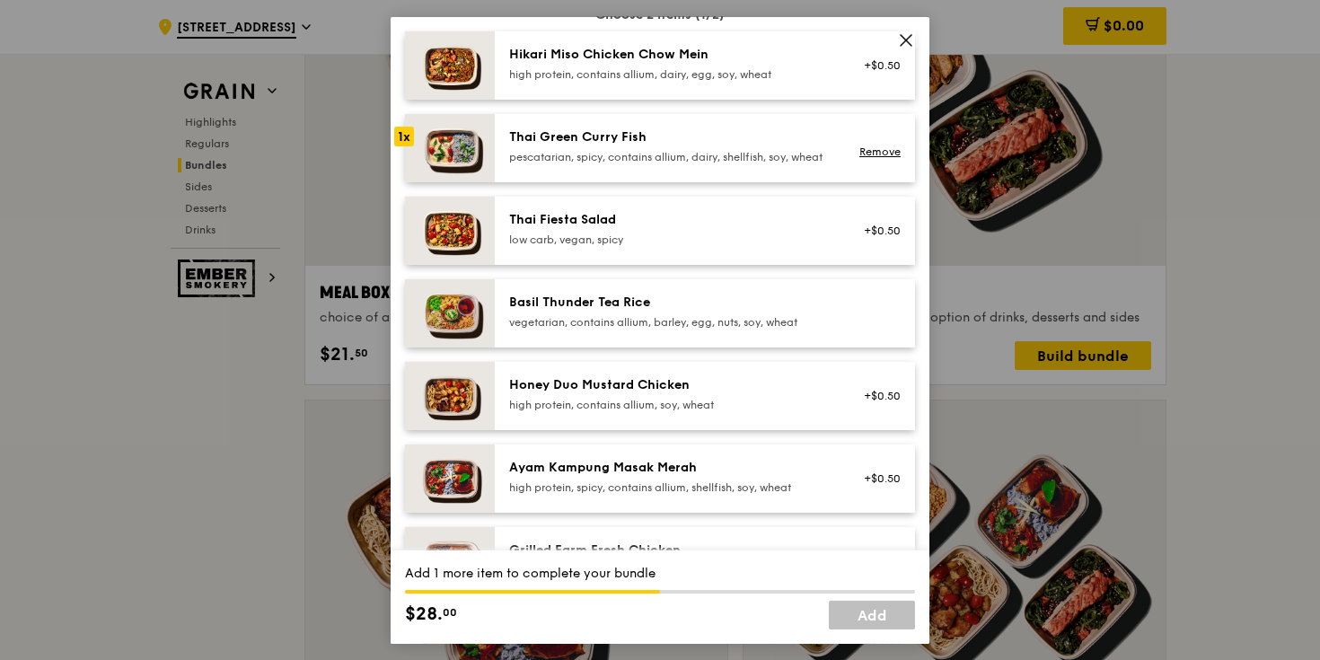
click at [671, 347] on div "Basil Thunder Tea Rice vegetarian, contains allium, barley, egg, nuts, soy, whe…" at bounding box center [705, 312] width 420 height 68
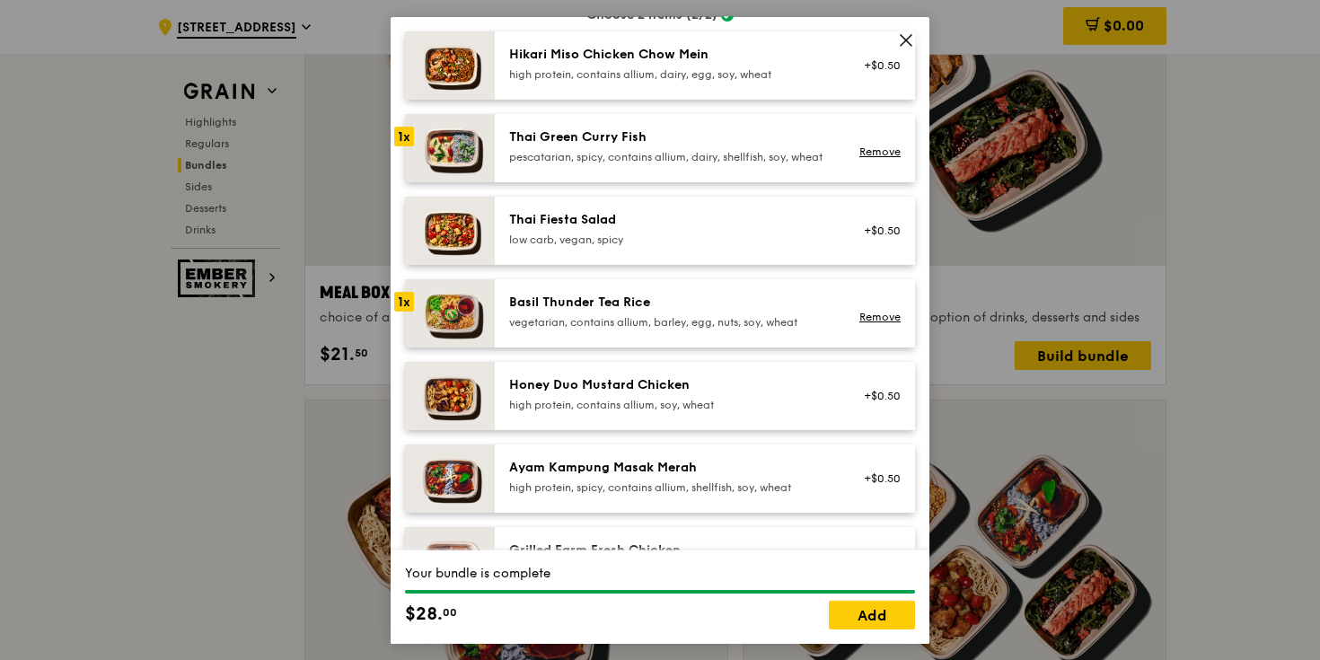
click at [671, 347] on div "Basil Thunder Tea Rice vegetarian, contains allium, barley, egg, nuts, soy, whe…" at bounding box center [705, 312] width 420 height 68
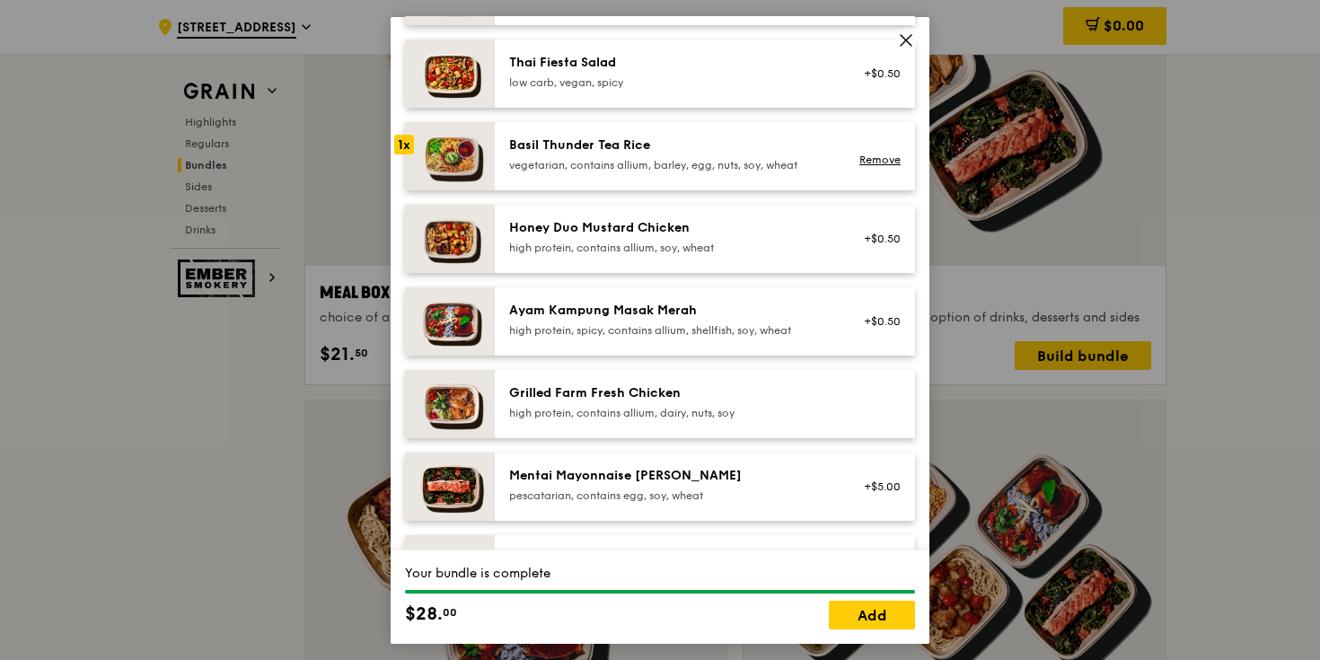
scroll to position [330, 0]
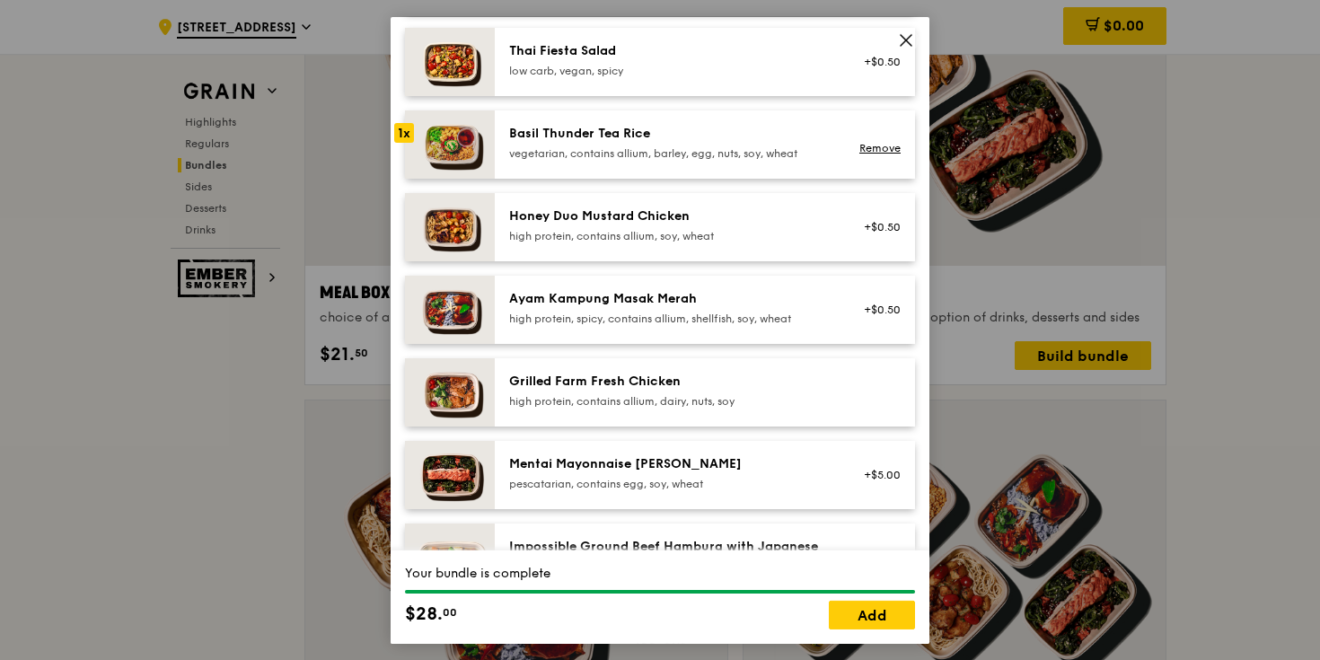
click at [720, 192] on div "Mains Choose 2 items (2/2) Hikari Miso Chicken Chow Mein high protein, contains…" at bounding box center [660, 229] width 510 height 831
click at [719, 160] on div "vegetarian, contains allium, barley, egg, nuts, soy, wheat" at bounding box center [670, 153] width 322 height 14
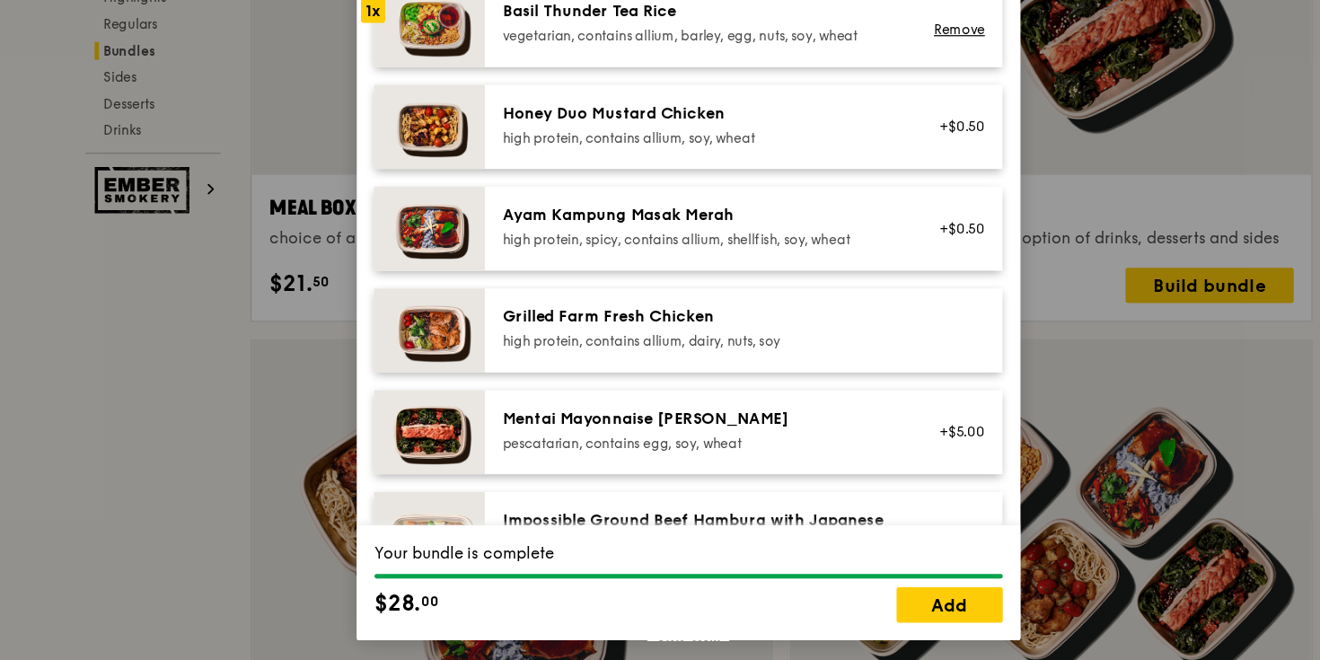
scroll to position [2762, 0]
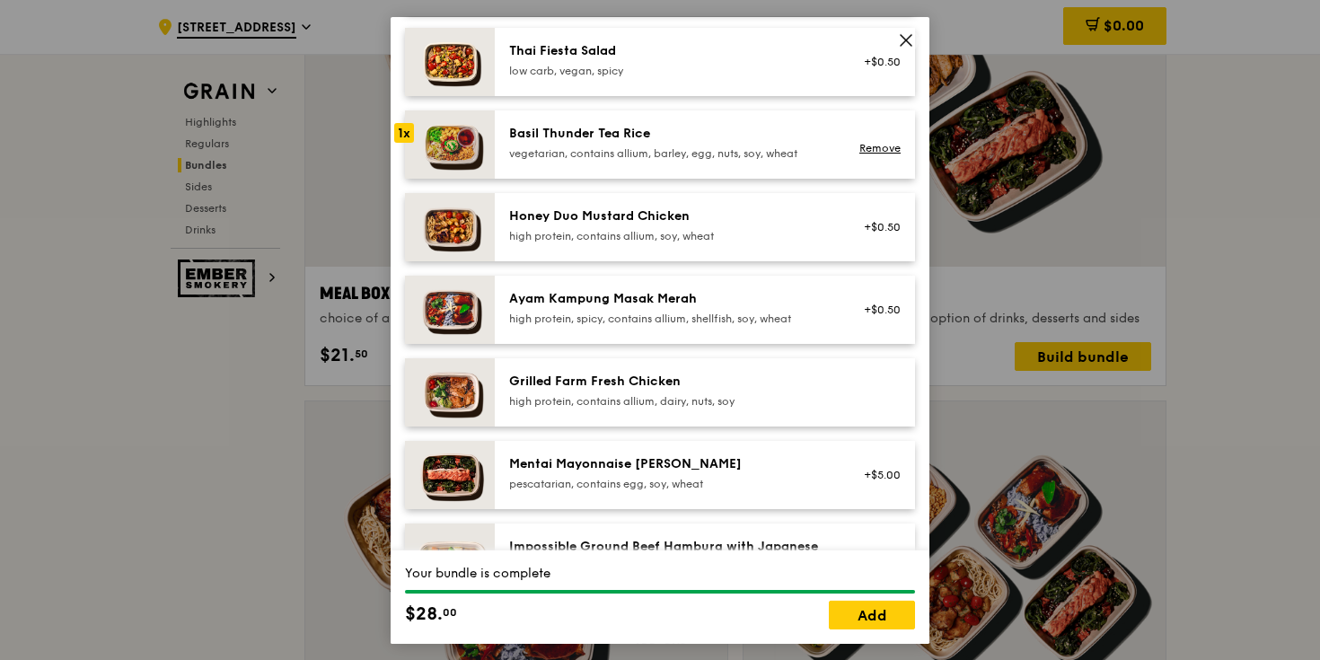
click at [650, 508] on div "Mentai Mayonnaise Aburi Salmon pescatarian, contains egg, soy, wheat +$5.00" at bounding box center [705, 474] width 420 height 68
click at [681, 472] on div "Mentai Mayonnaise [PERSON_NAME]" at bounding box center [670, 464] width 322 height 18
click at [674, 468] on div "Mentai Mayonnaise Aburi Salmon pescatarian, contains egg, soy, wheat +$5.00" at bounding box center [705, 474] width 420 height 68
click at [650, 472] on div "Mentai Mayonnaise [PERSON_NAME]" at bounding box center [670, 464] width 322 height 18
click at [520, 468] on div "Mentai Mayonnaise Aburi Salmon pescatarian, contains egg, soy, wheat +$5.00" at bounding box center [705, 474] width 420 height 68
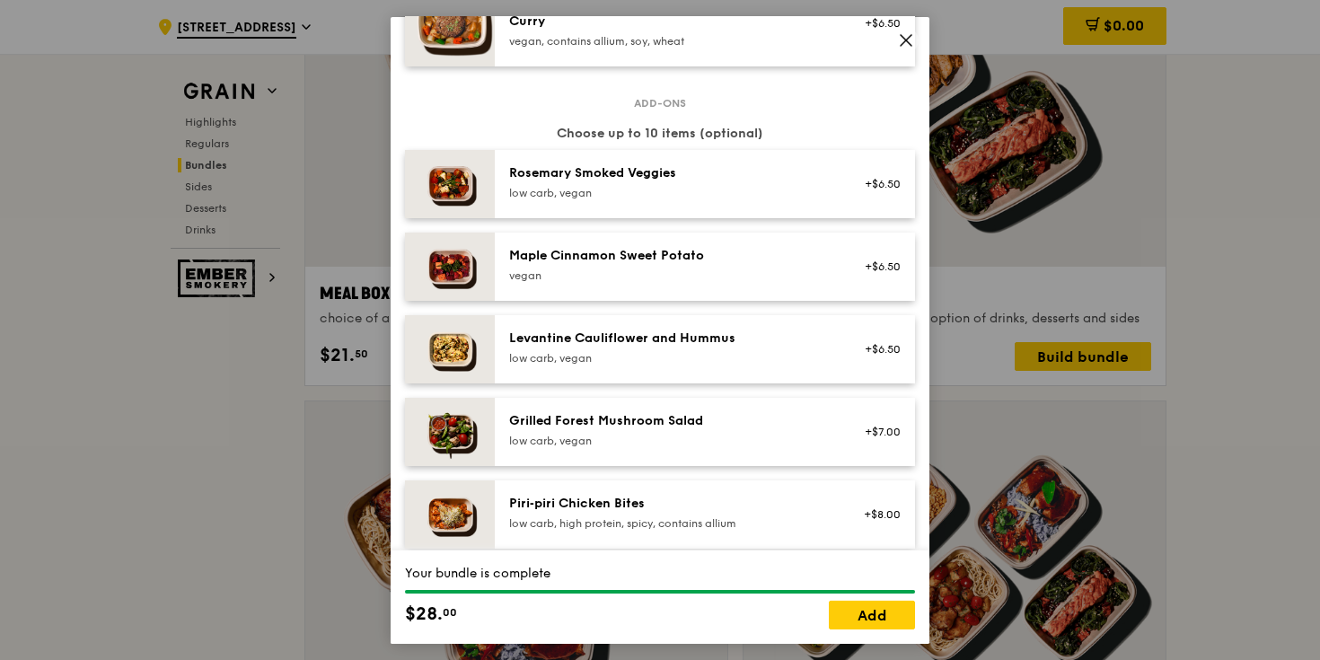
scroll to position [876, 0]
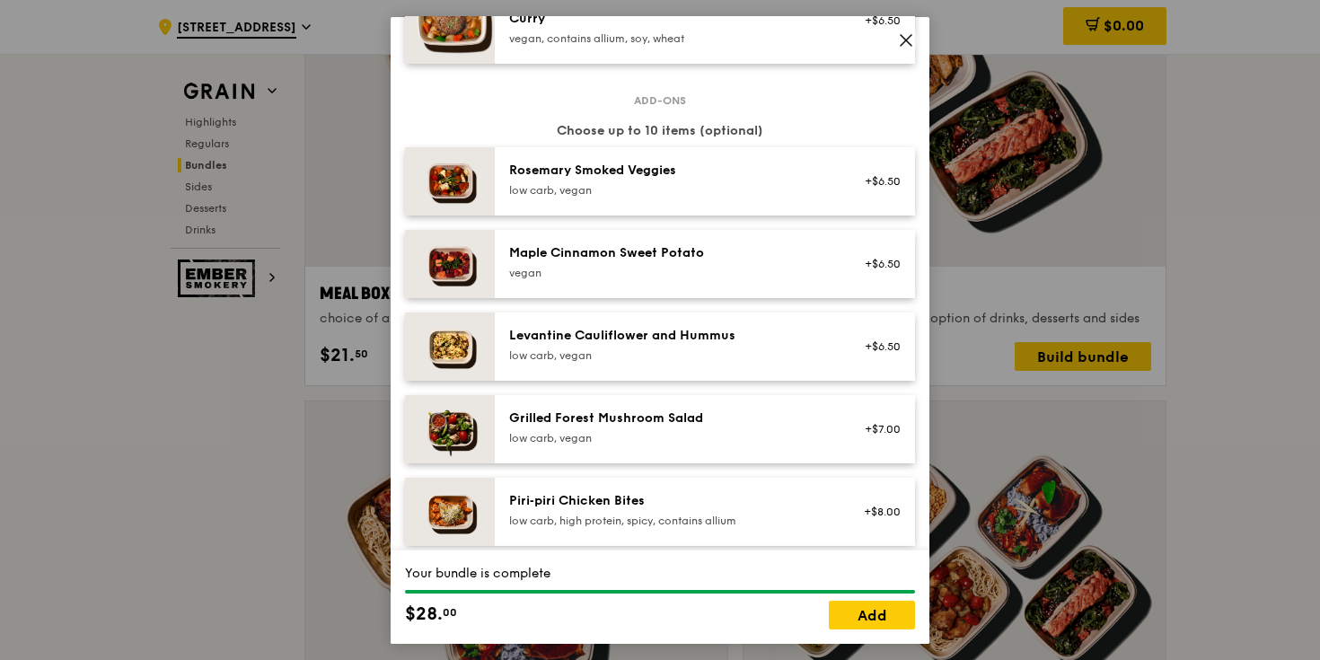
click at [664, 279] on div "vegan" at bounding box center [670, 272] width 322 height 14
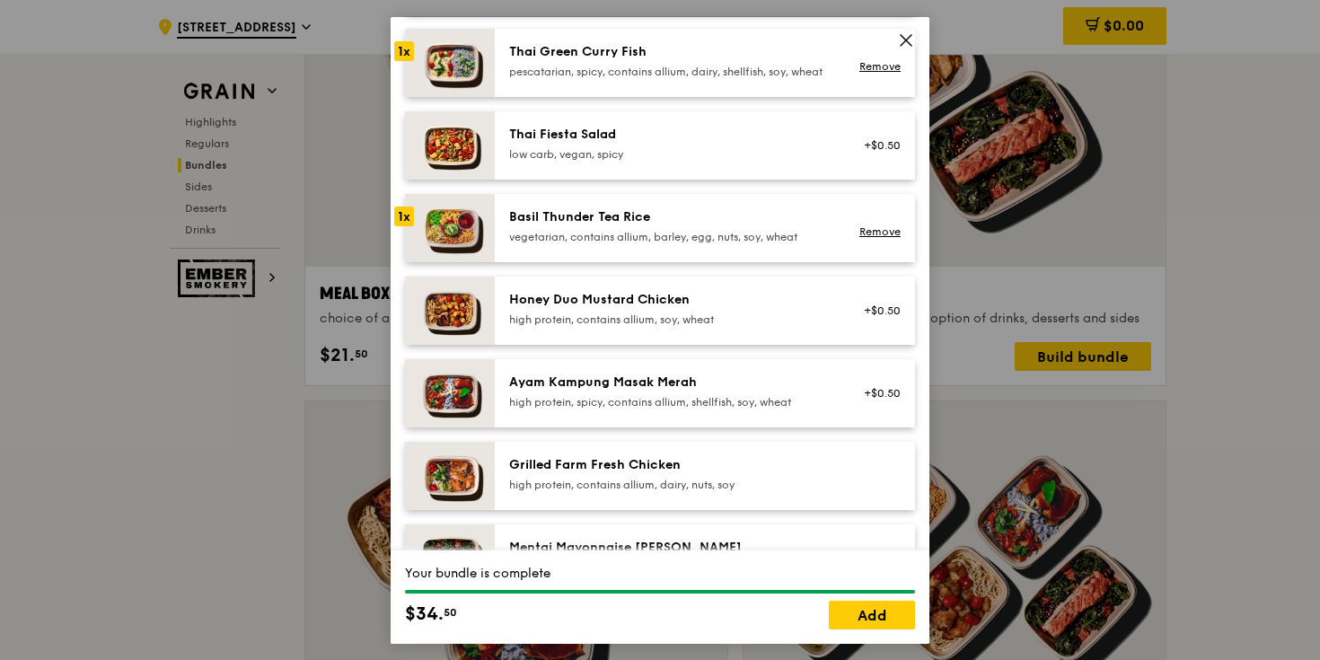
scroll to position [198, 0]
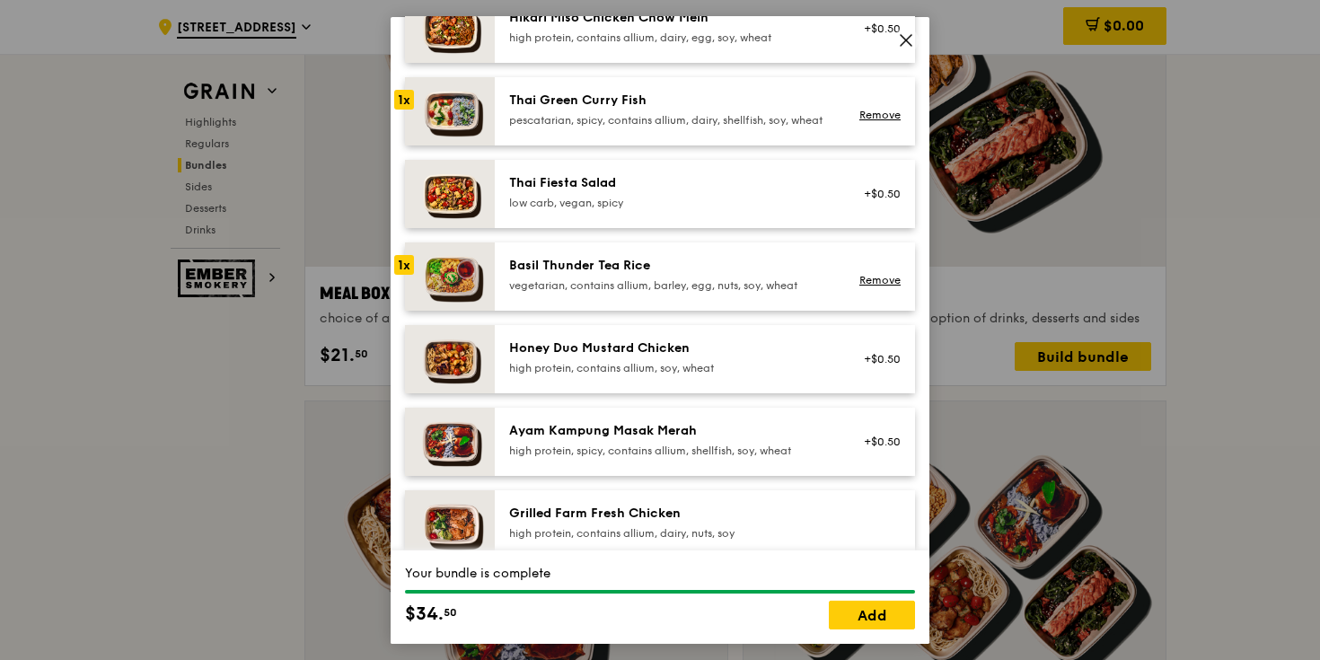
click at [884, 287] on div "Remove" at bounding box center [877, 276] width 69 height 40
click at [882, 287] on link "Remove" at bounding box center [880, 280] width 41 height 13
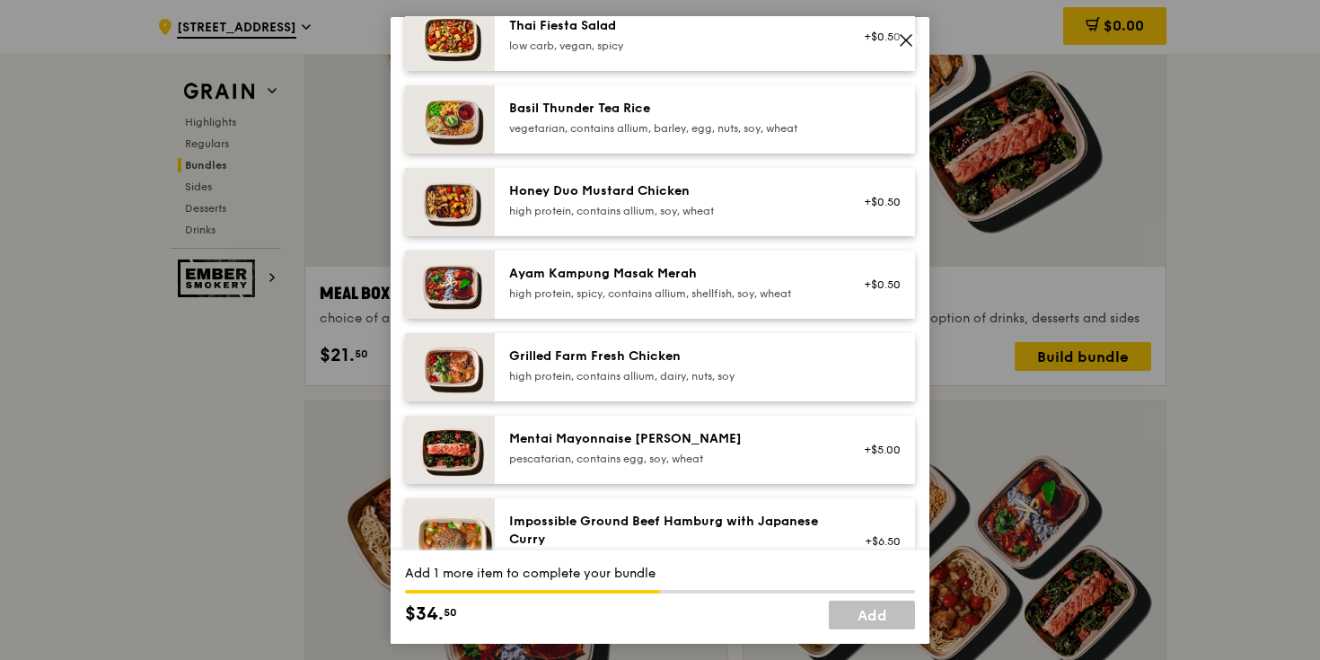
scroll to position [464, 0]
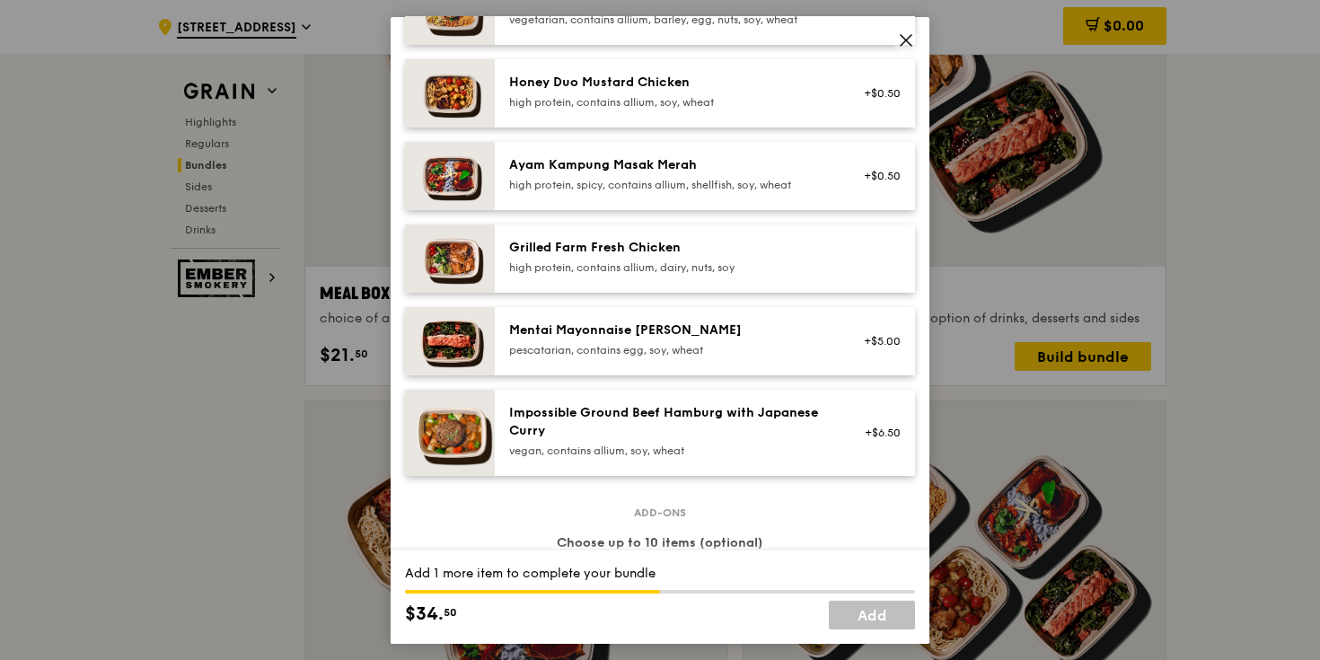
click at [861, 348] on div "+$5.00" at bounding box center [877, 340] width 48 height 14
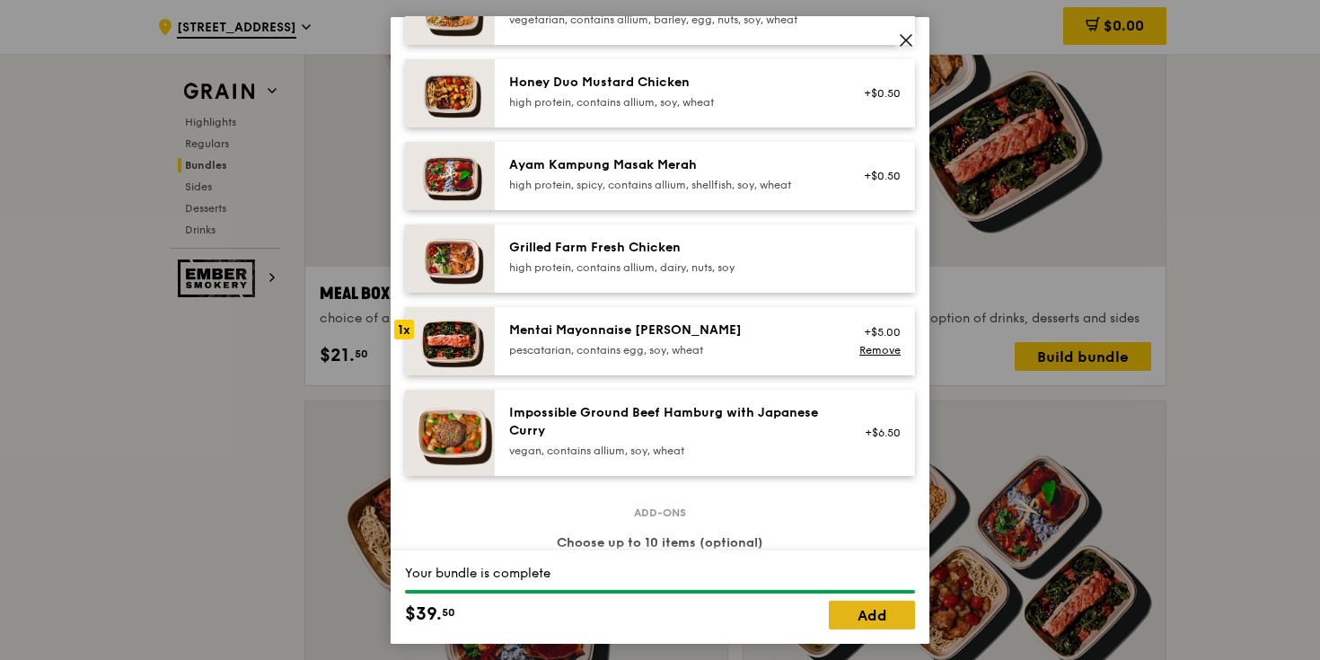
click at [890, 625] on link "Add" at bounding box center [872, 615] width 86 height 29
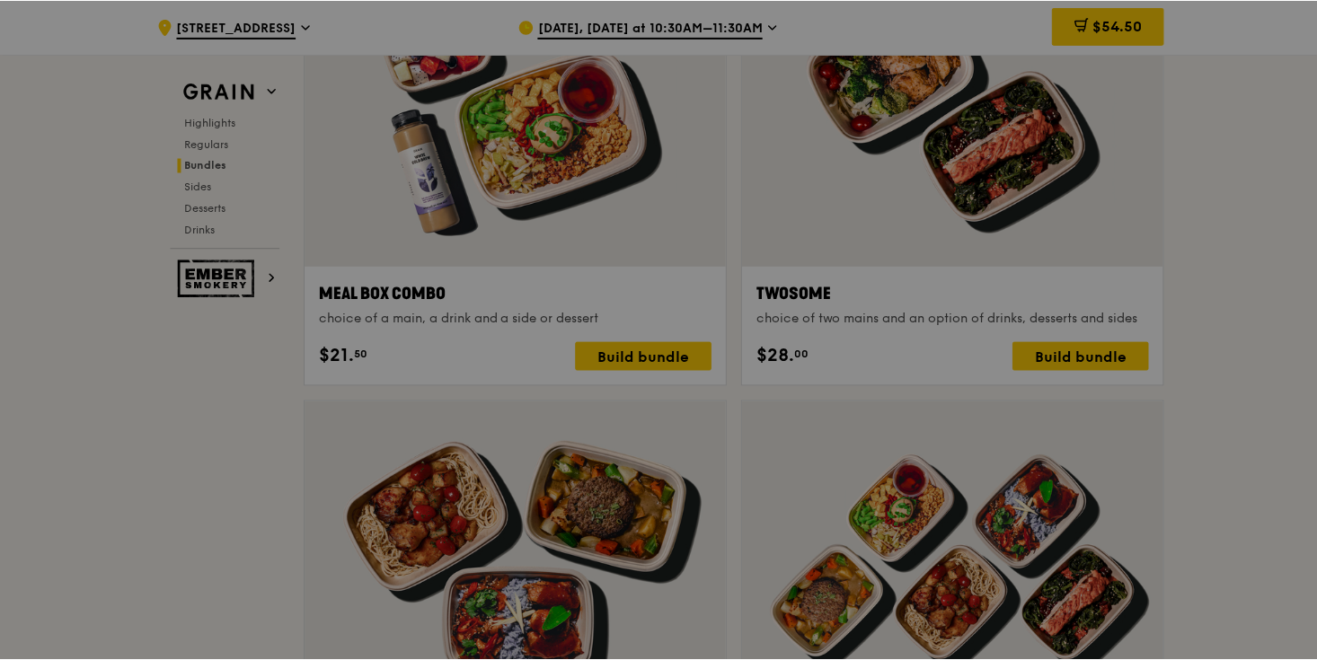
scroll to position [2763, 0]
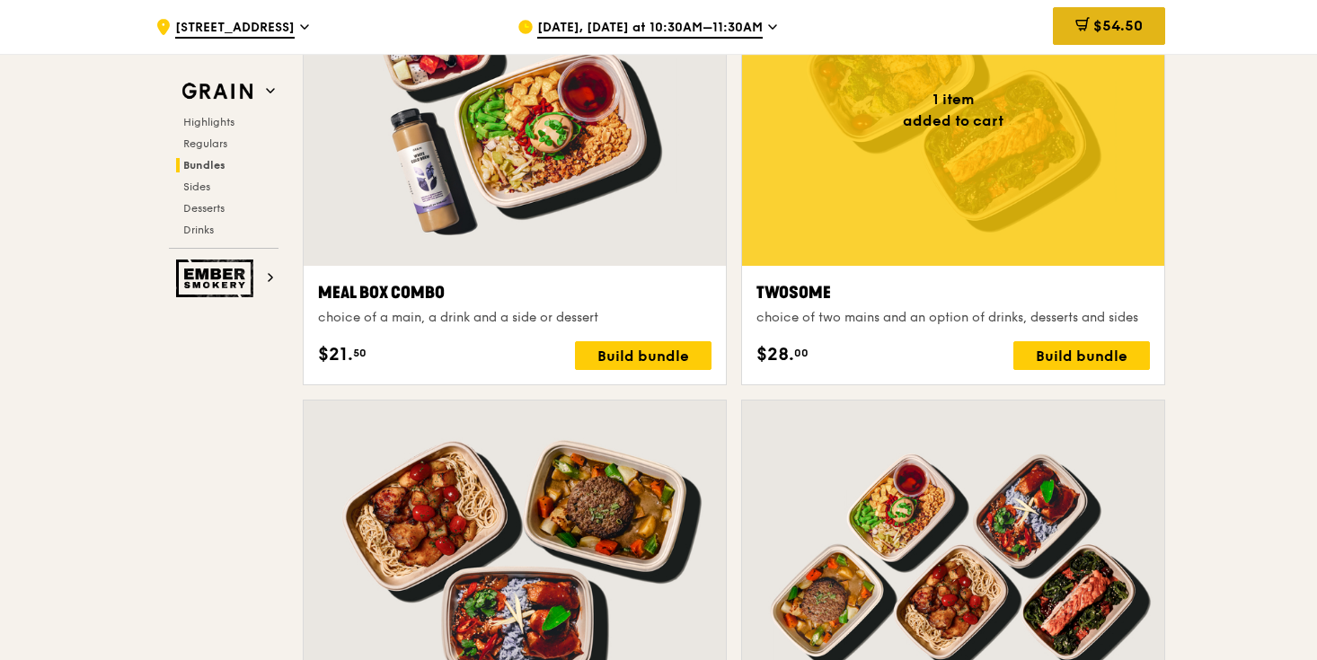
click at [1144, 31] on div "$54.50" at bounding box center [1109, 26] width 112 height 38
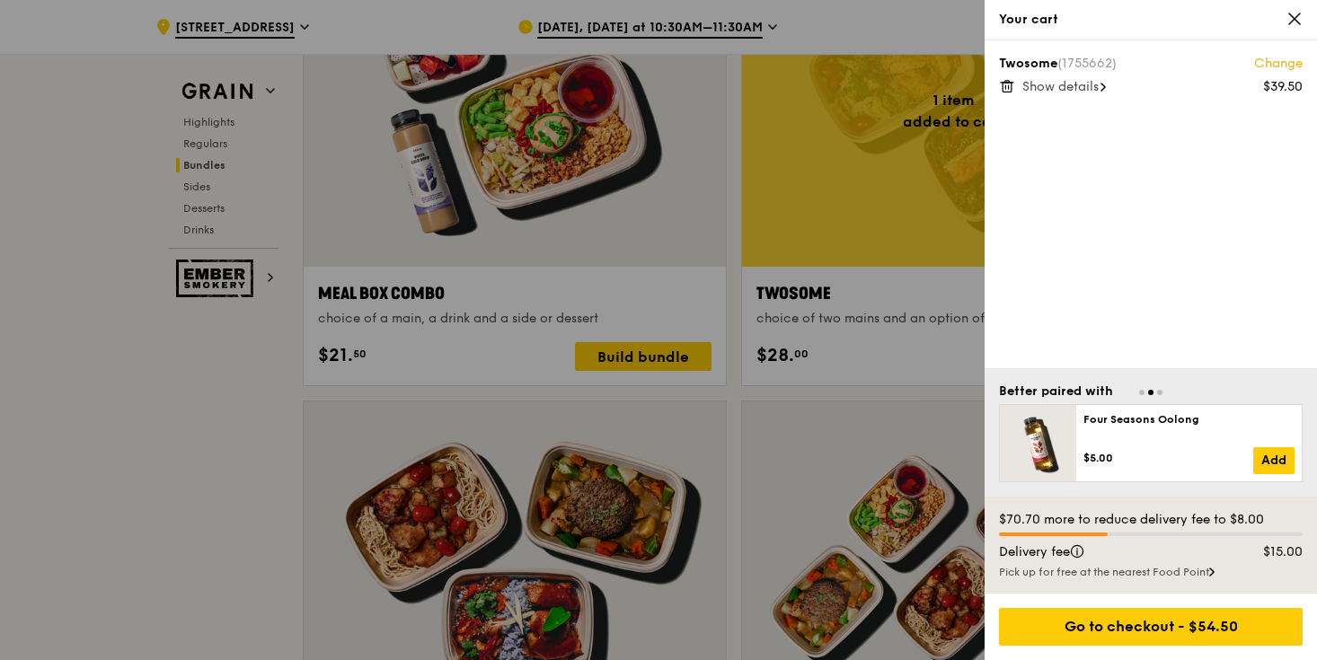
scroll to position [2762, 0]
click at [1124, 570] on div "Pick up for free at the nearest Food Point" at bounding box center [1151, 572] width 304 height 14
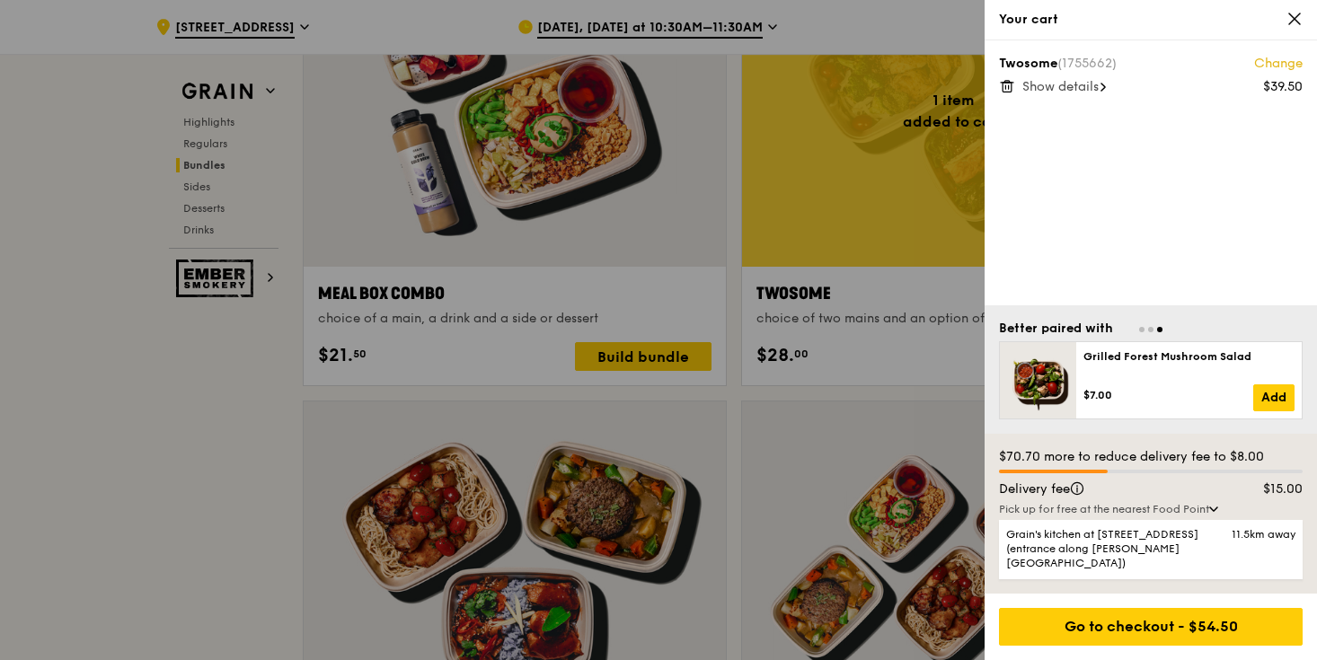
scroll to position [2761, 0]
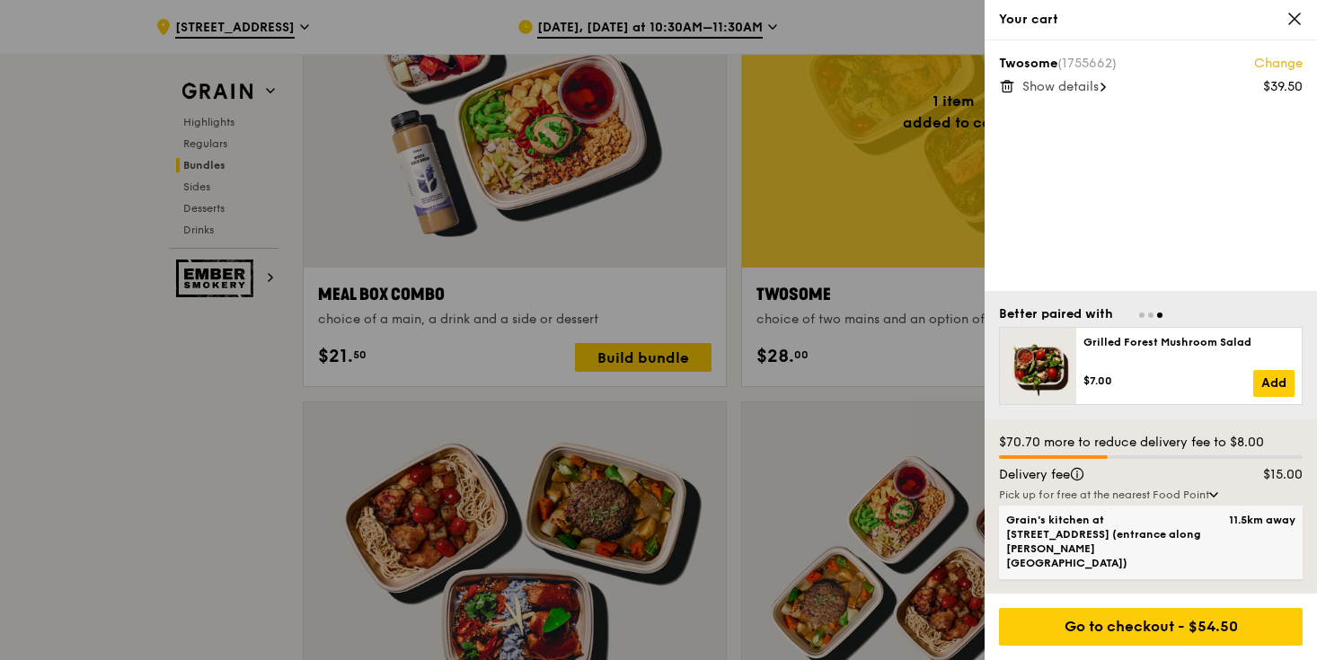
click at [1219, 558] on span "Grain's kitchen at 5 Burn Road #05-01 (entrance along Harrison Road)" at bounding box center [1114, 541] width 217 height 57
click at [0, 0] on input "Grain's kitchen at 5 Burn Road #05-01 (entrance along Harrison Road) 11.5km away" at bounding box center [0, 0] width 0 height 0
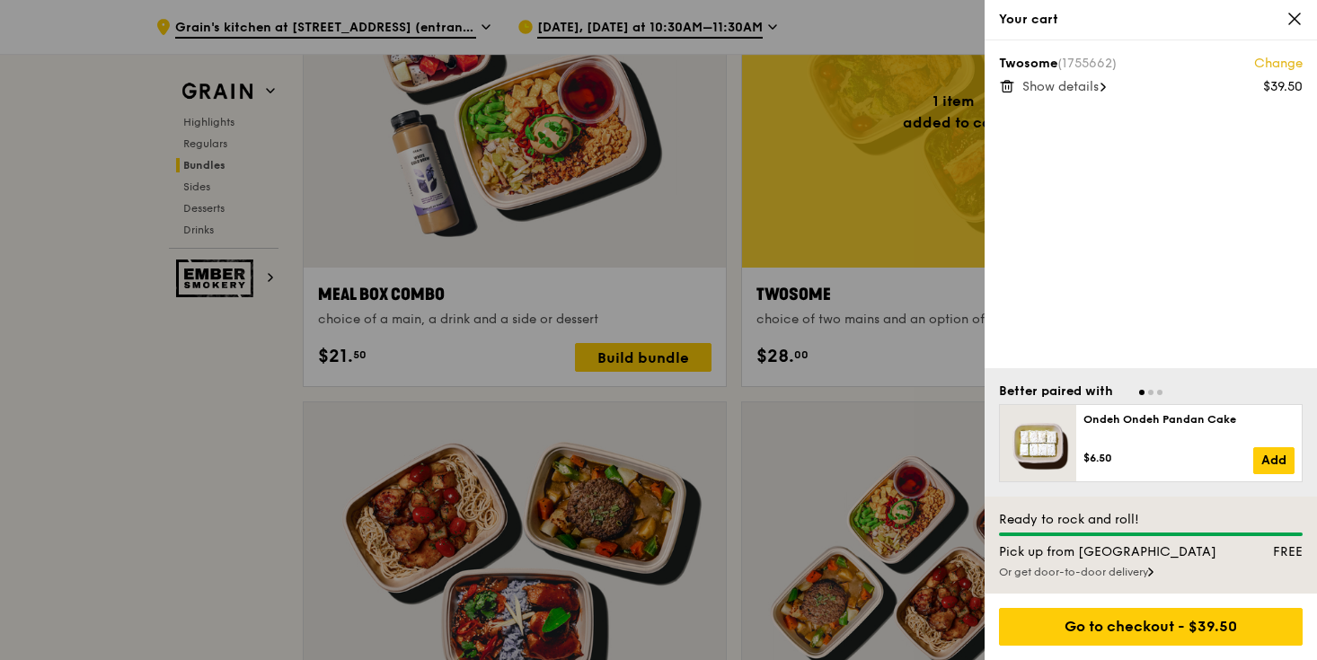
click at [1116, 574] on div "Or get door-to-door delivery" at bounding box center [1151, 572] width 304 height 14
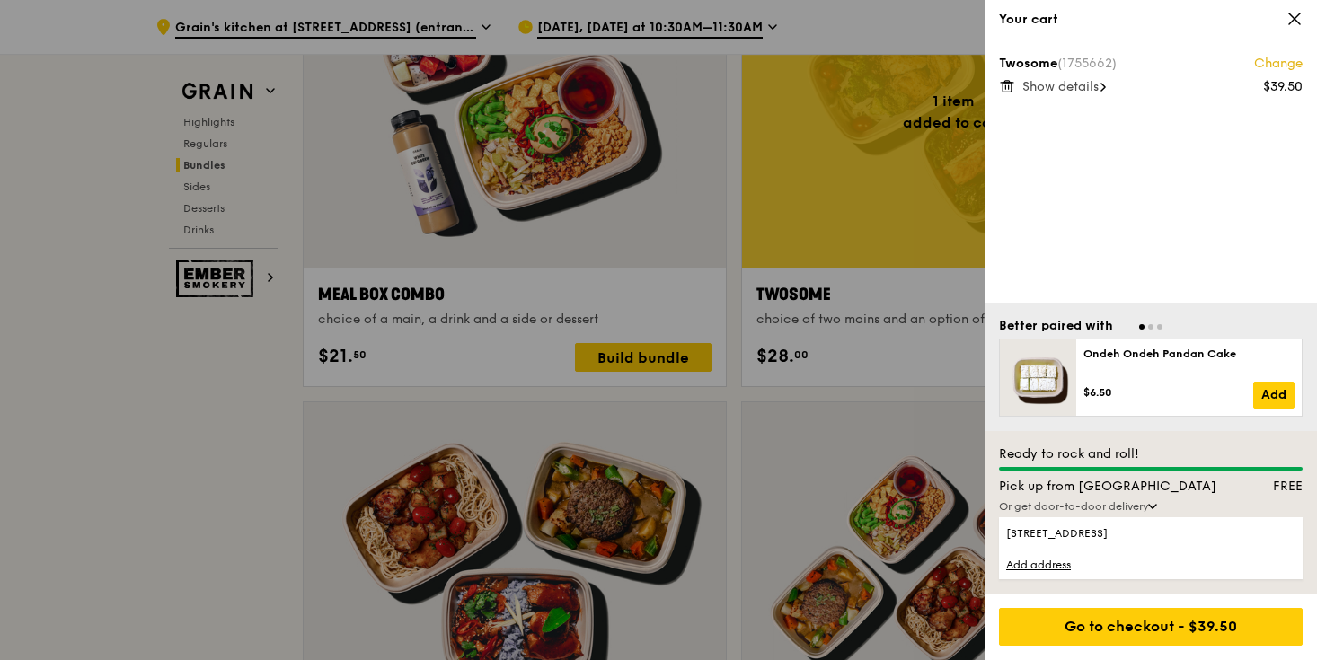
click at [1120, 486] on div "Pick up from Food Point" at bounding box center [1110, 487] width 244 height 18
click at [664, 309] on div at bounding box center [658, 330] width 1317 height 660
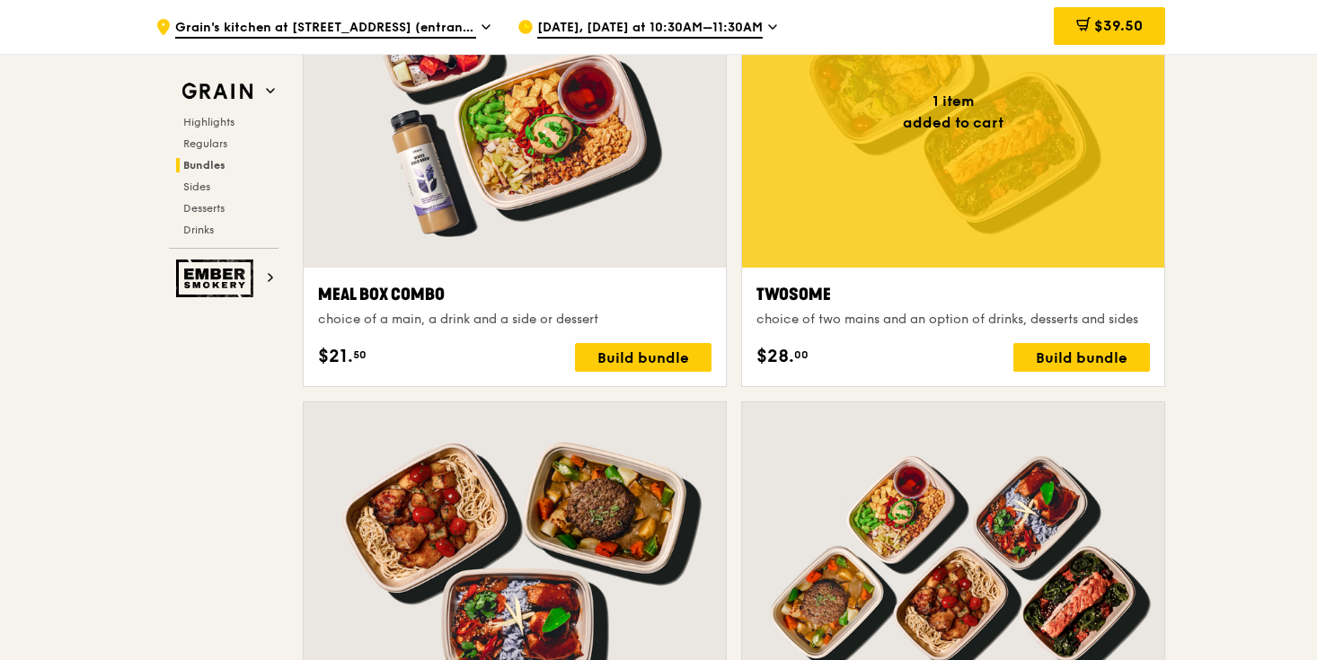
click at [394, 18] on div ".cls-1 { fill: none; stroke: #fff; stroke-linecap: round; stroke-linejoin: roun…" at bounding box center [321, 27] width 333 height 54
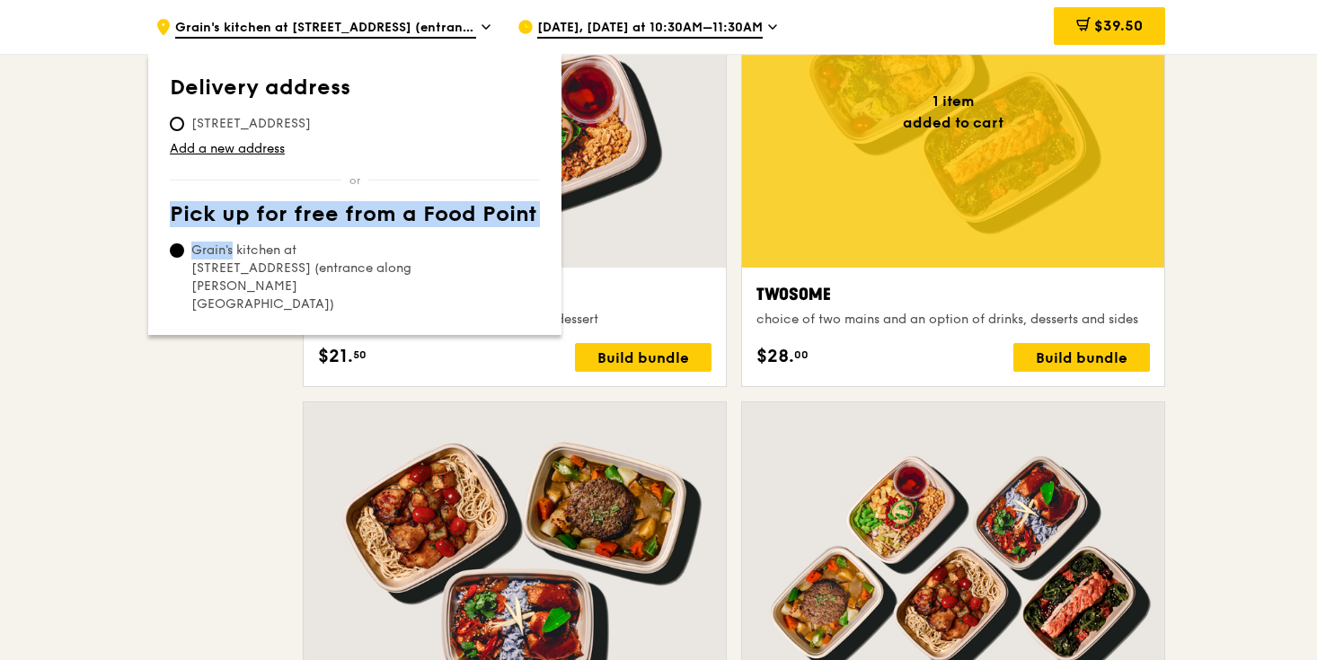
drag, startPoint x: 413, startPoint y: 278, endPoint x: 192, endPoint y: 257, distance: 221.9
click at [192, 257] on div "Delivery address Pick up for free from a Food Point Delivery address 36 College…" at bounding box center [354, 194] width 413 height 281
copy table "Pick up for free from a Food Point"
